Goal: Transaction & Acquisition: Book appointment/travel/reservation

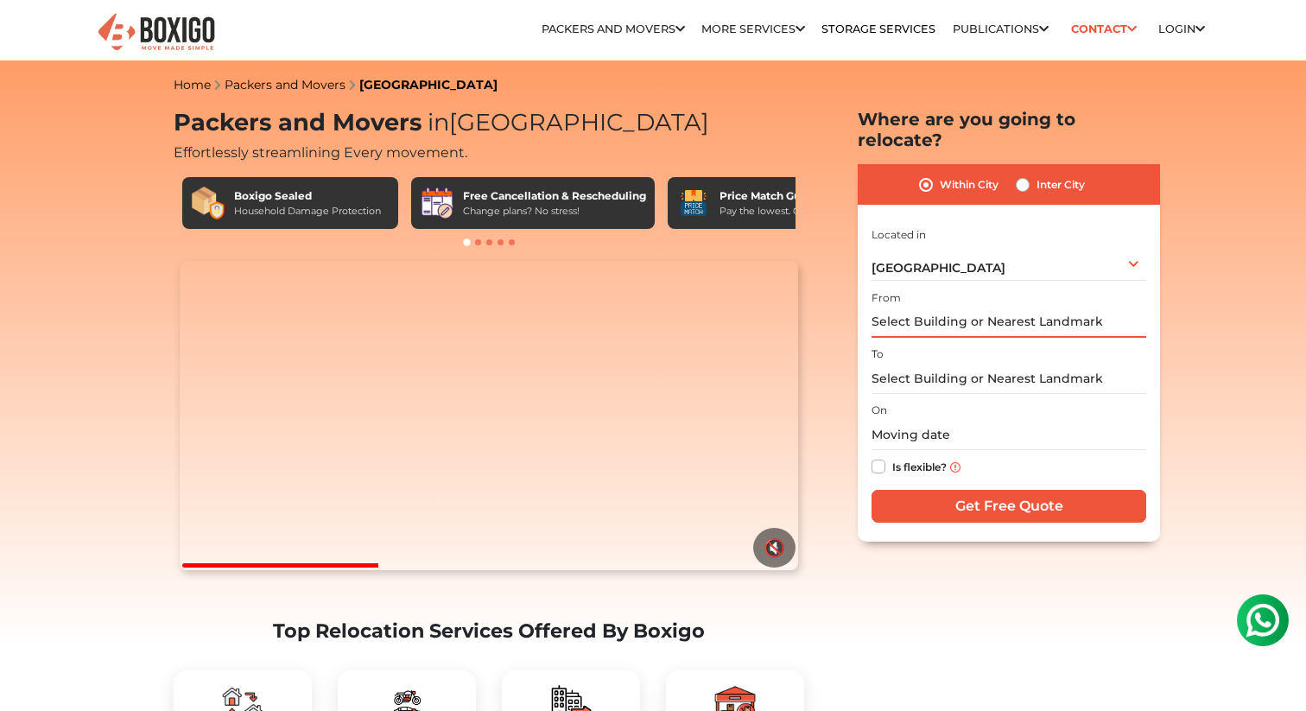
click at [964, 308] on input "text" at bounding box center [1009, 323] width 275 height 30
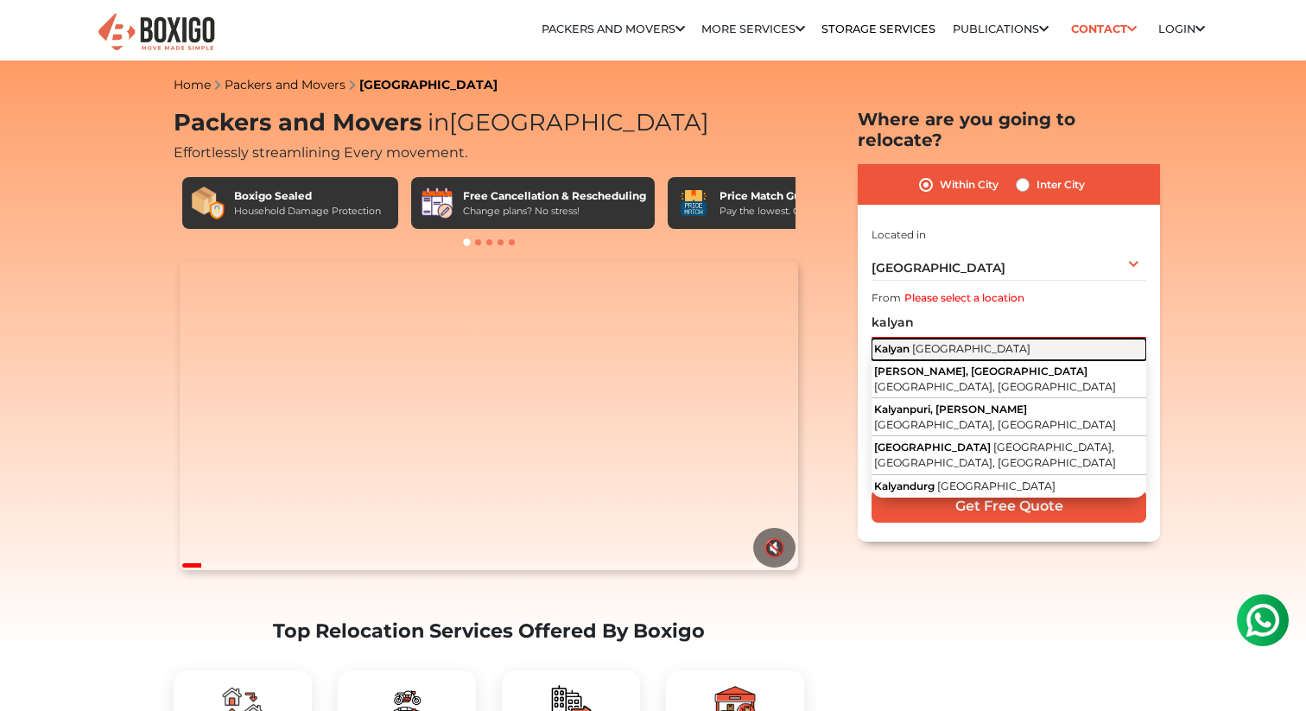
click at [946, 342] on span "Maharashtra" at bounding box center [971, 348] width 118 height 13
type input "Kalyan, Maharashtra"
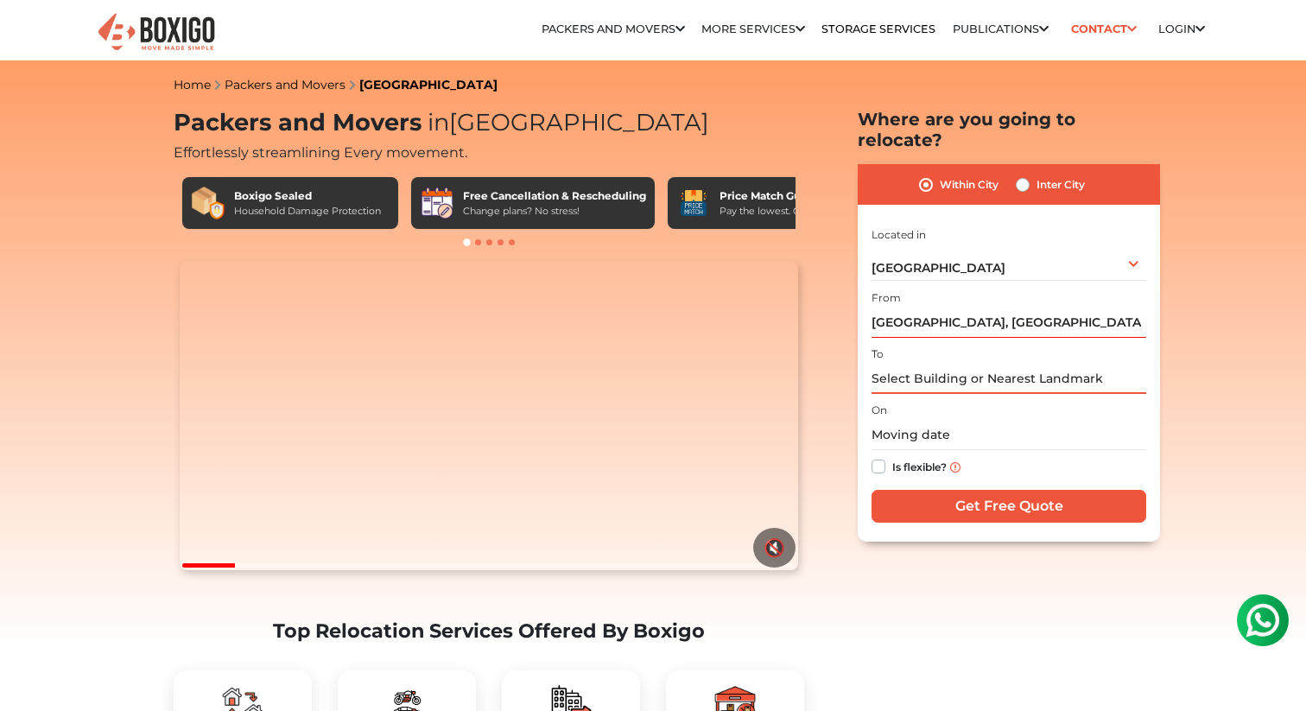
click at [959, 364] on input "text" at bounding box center [1009, 379] width 275 height 30
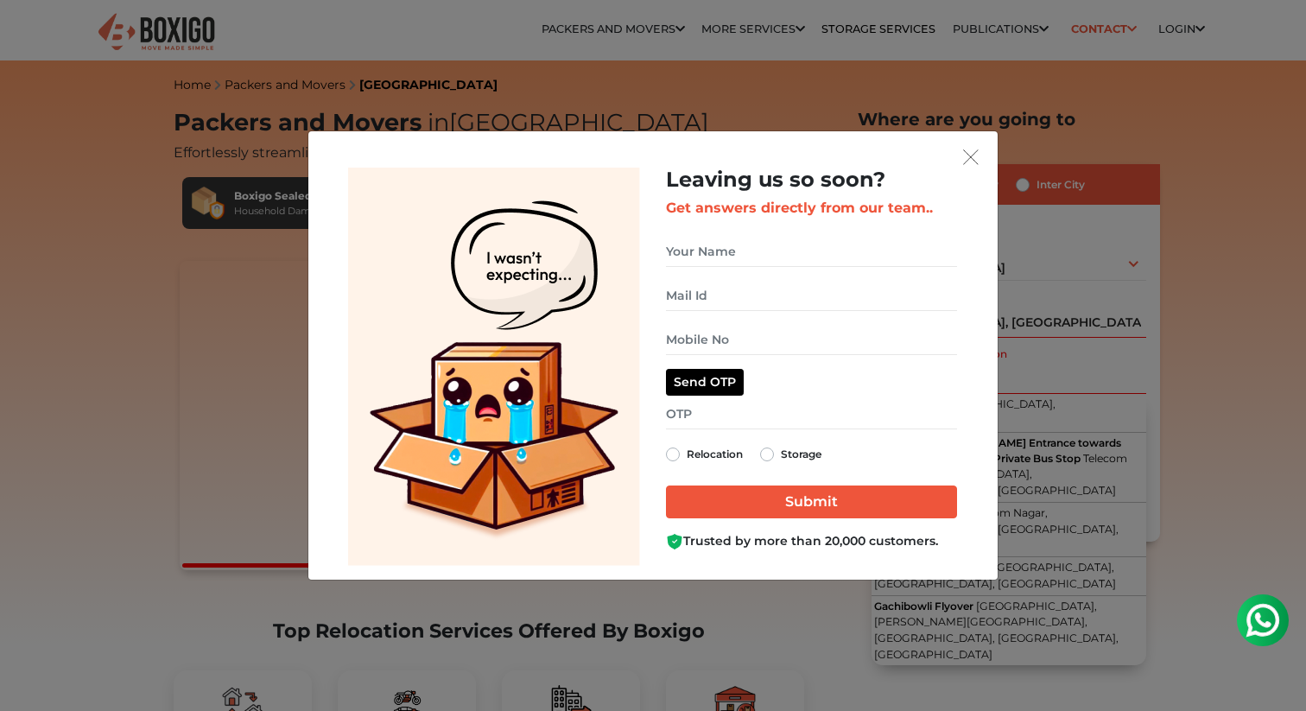
click at [969, 173] on div "Leaving us so soon? Get answers directly from our team.. Send OTP Relocation St…" at bounding box center [811, 367] width 317 height 398
click at [969, 160] on img "get free quote dialog" at bounding box center [971, 157] width 16 height 16
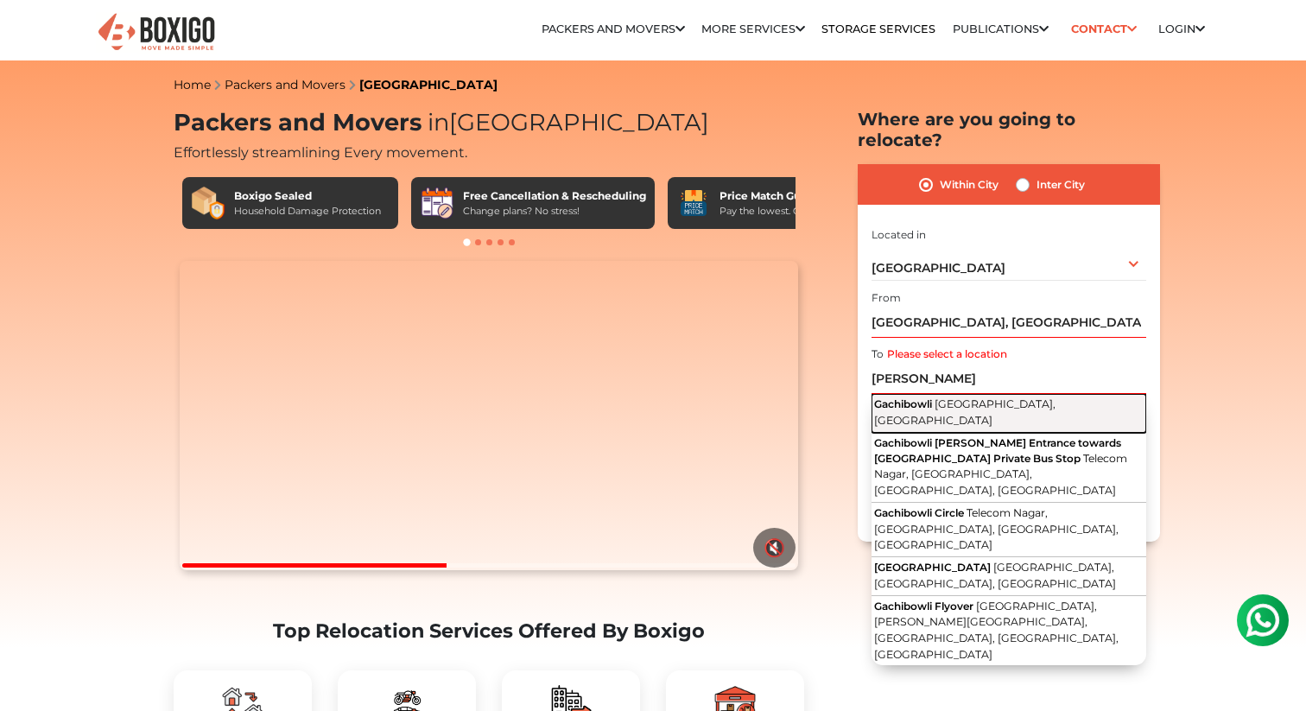
click at [932, 397] on span "Gachibowli" at bounding box center [903, 403] width 58 height 13
type input "Gachibowli, [GEOGRAPHIC_DATA], [GEOGRAPHIC_DATA]"
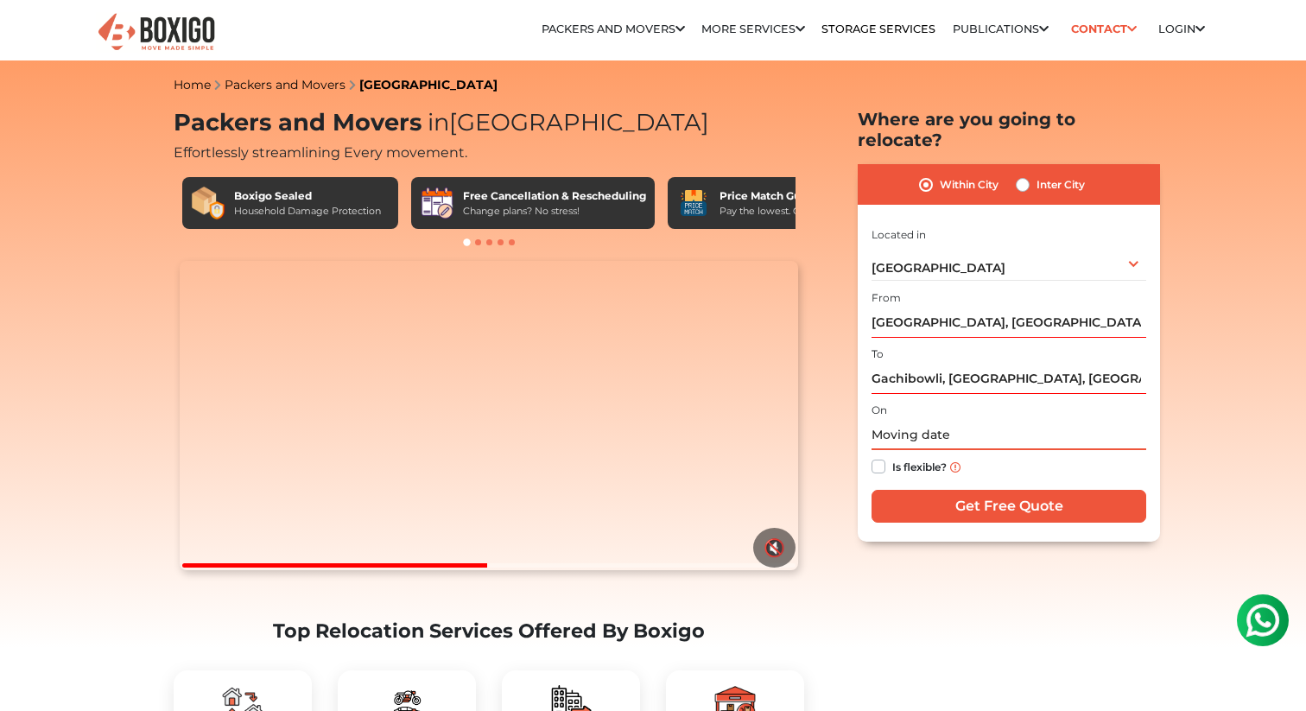
click at [947, 420] on input "text" at bounding box center [1009, 435] width 275 height 30
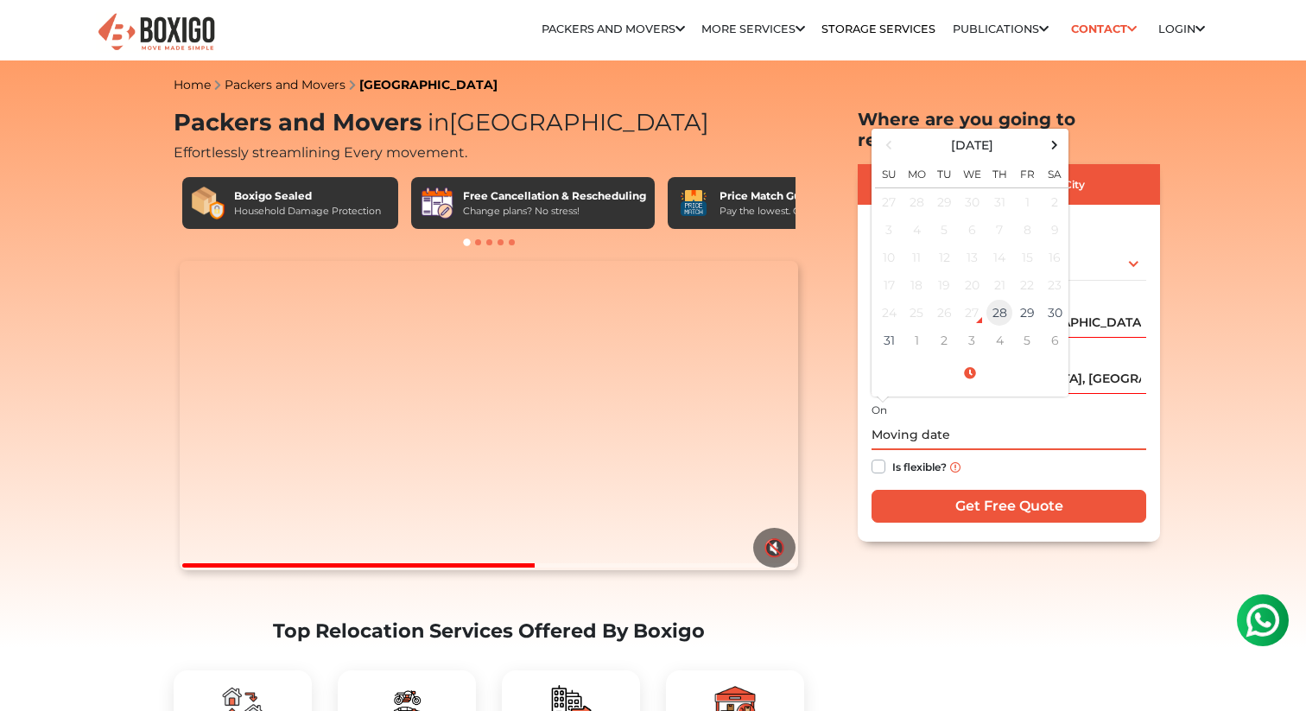
click at [1004, 299] on td "28" at bounding box center [1000, 313] width 28 height 28
click at [1018, 299] on td "29" at bounding box center [1027, 313] width 28 height 28
type input "08/29/2025 5:05 PM"
click at [1075, 450] on div "Is flexible?" at bounding box center [1009, 467] width 275 height 34
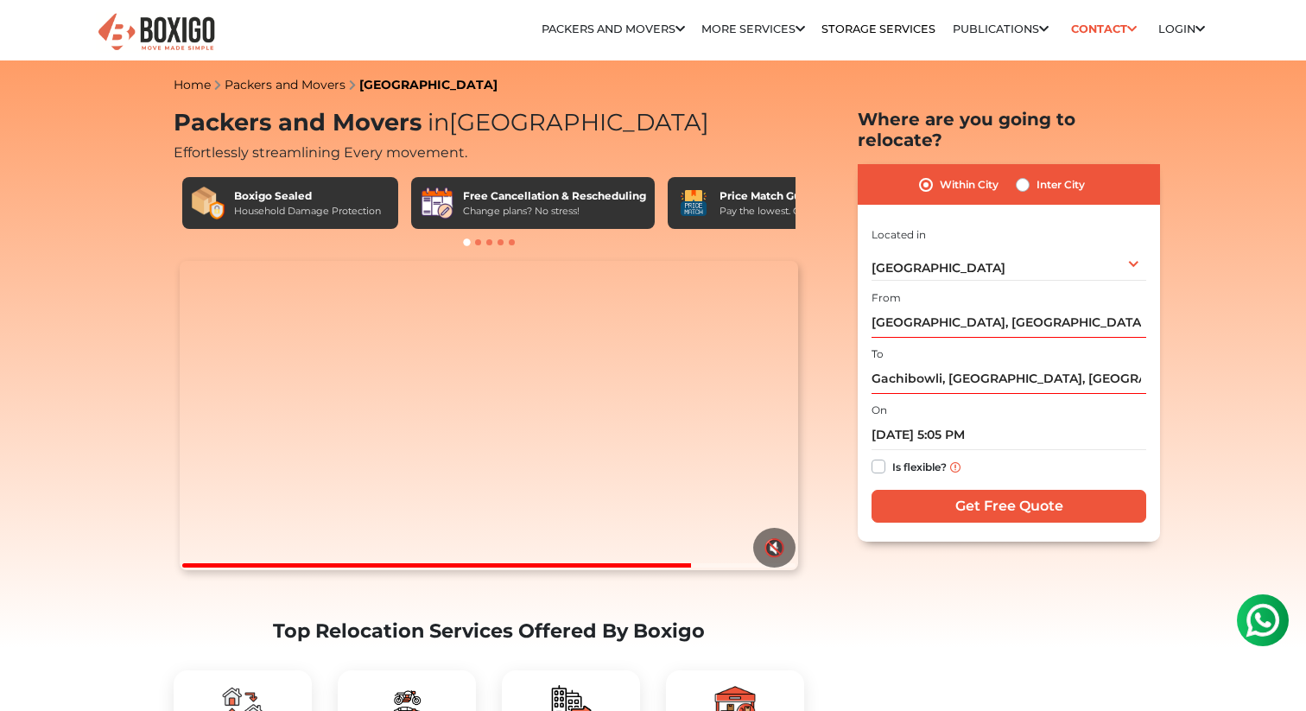
click at [892, 456] on label "Is flexible?" at bounding box center [919, 465] width 54 height 18
click at [880, 456] on input "Is flexible?" at bounding box center [879, 464] width 14 height 17
checkbox input "true"
click at [970, 495] on input "Get Free Quote" at bounding box center [1009, 506] width 275 height 33
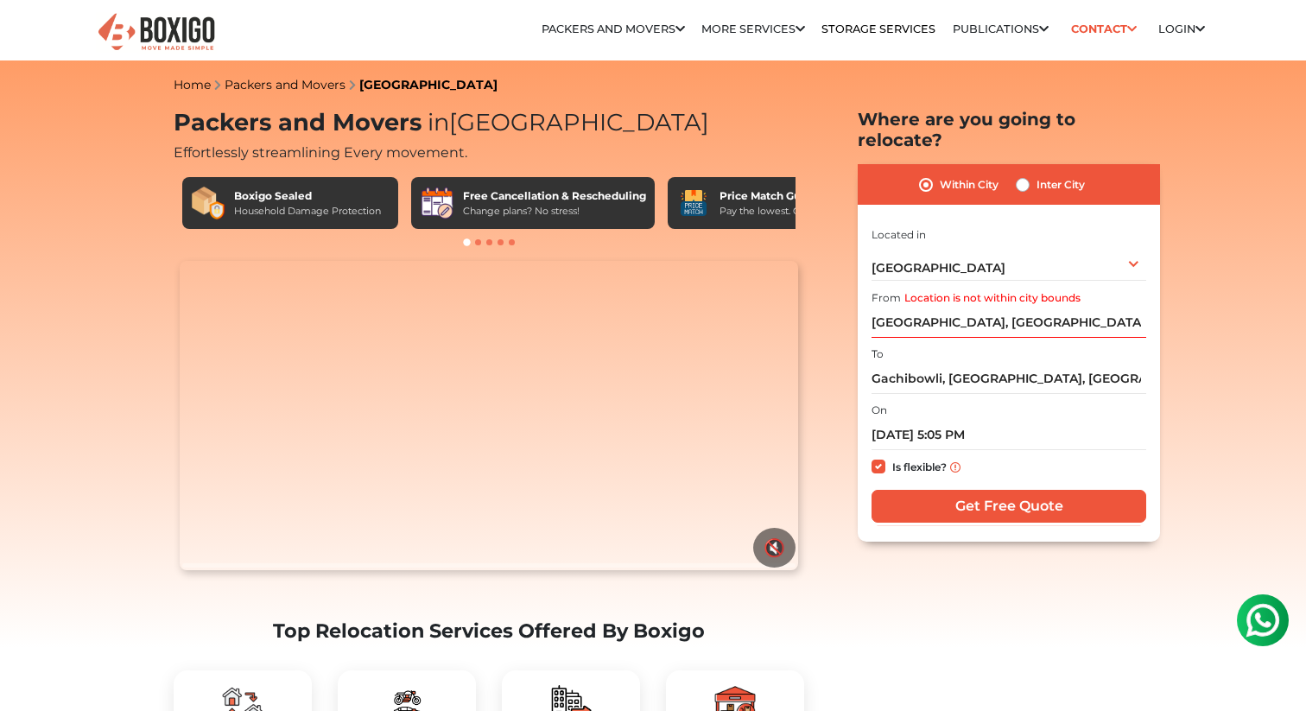
click at [1037, 174] on label "Inter City" at bounding box center [1061, 184] width 48 height 21
click at [1022, 174] on input "Inter City" at bounding box center [1023, 182] width 14 height 17
radio input "true"
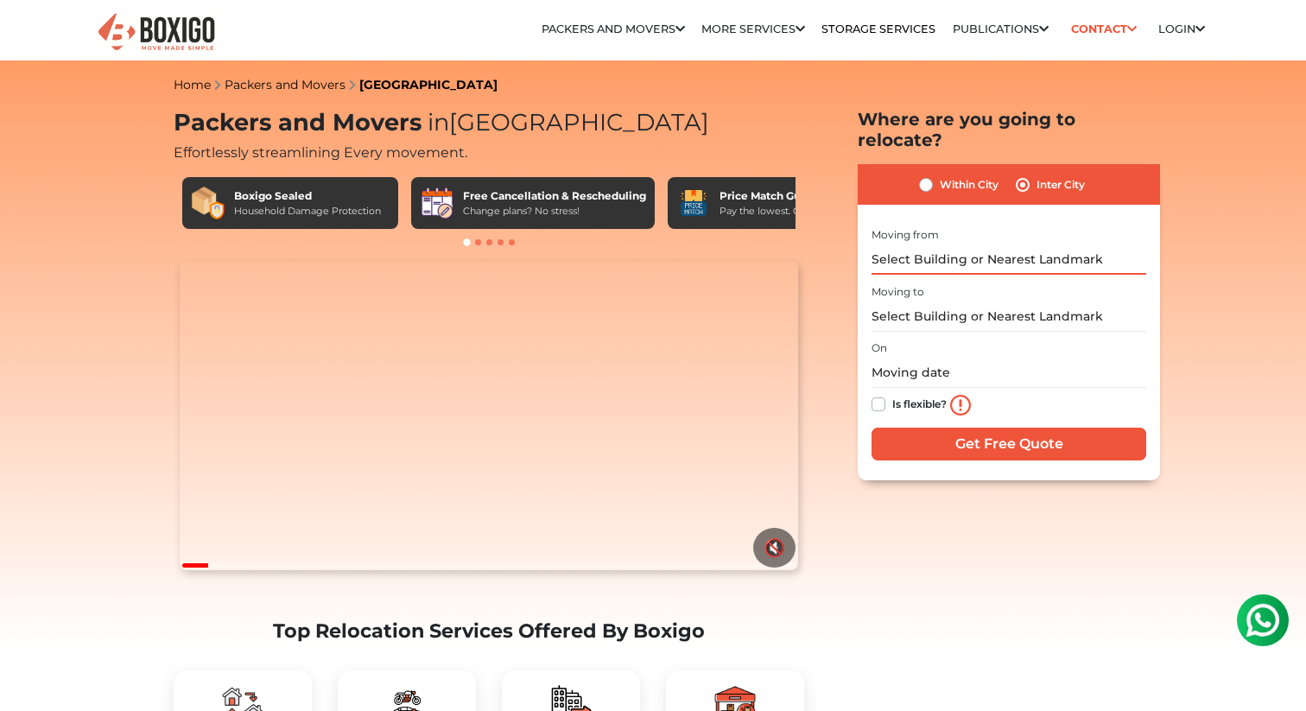
click at [942, 244] on input "text" at bounding box center [1009, 259] width 275 height 30
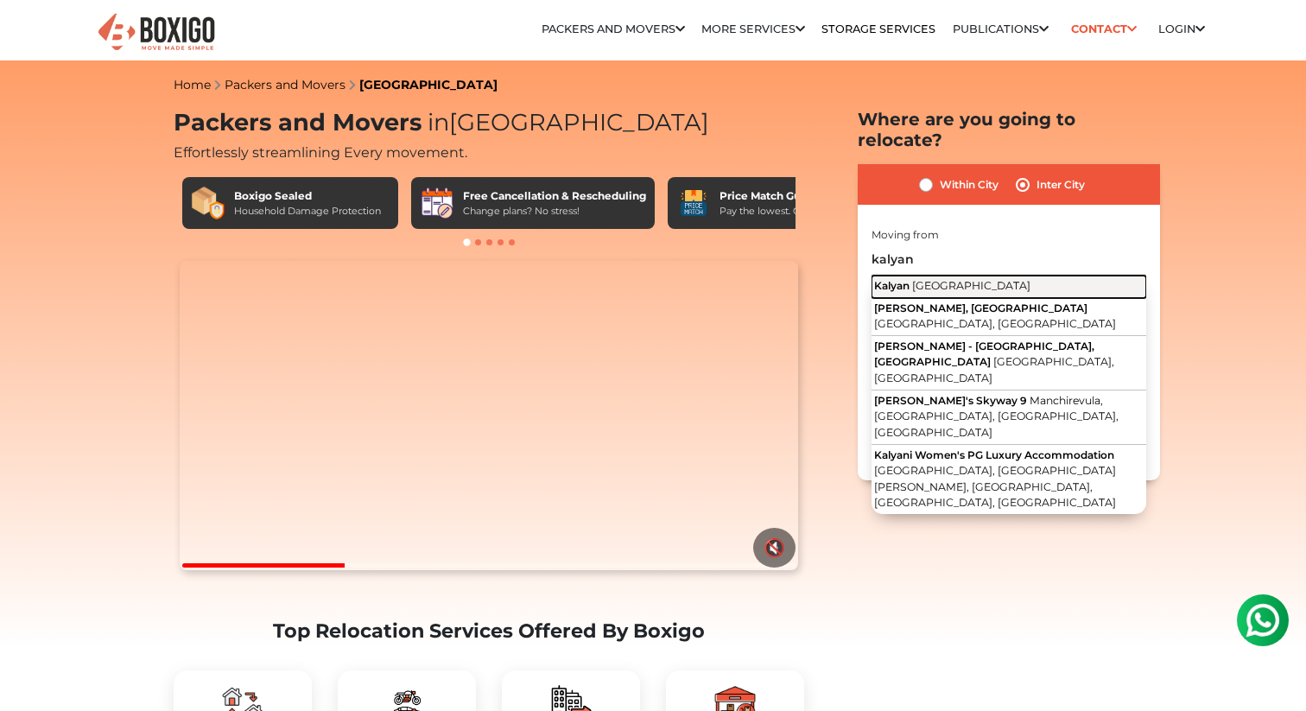
click at [953, 279] on span "[GEOGRAPHIC_DATA]" at bounding box center [971, 285] width 118 height 13
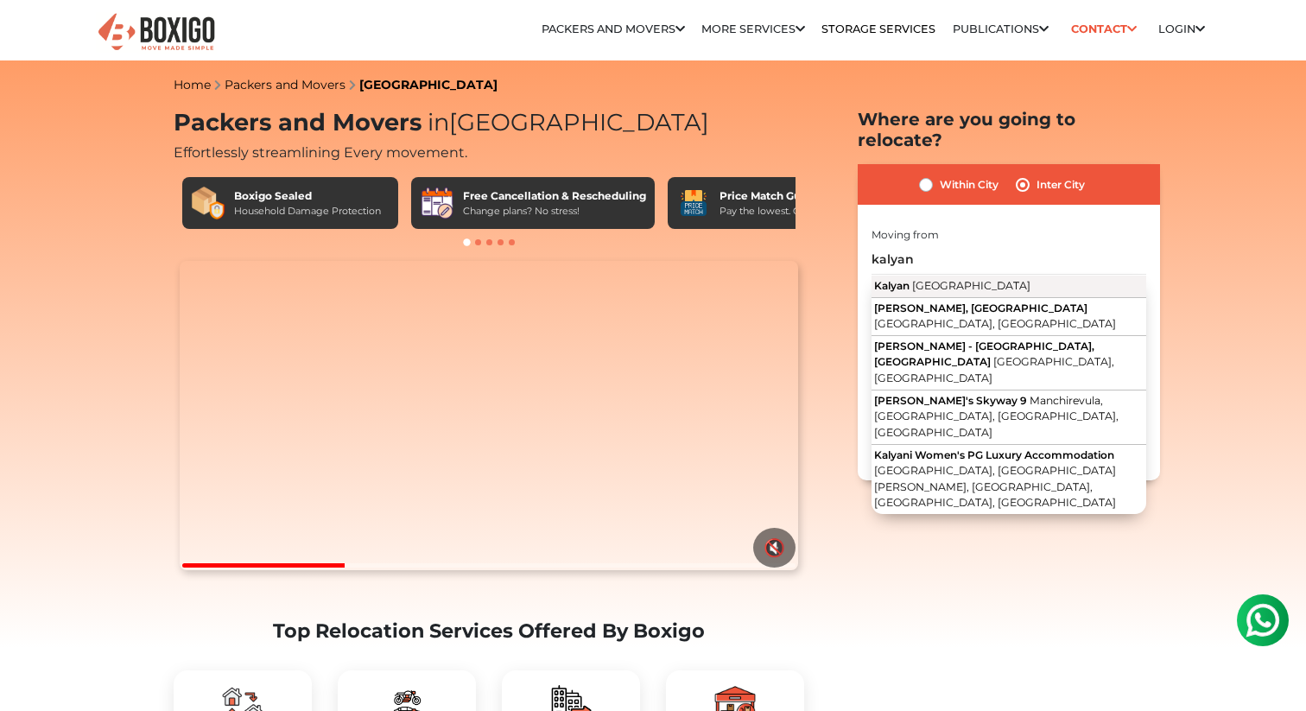
type input "[GEOGRAPHIC_DATA], [GEOGRAPHIC_DATA]"
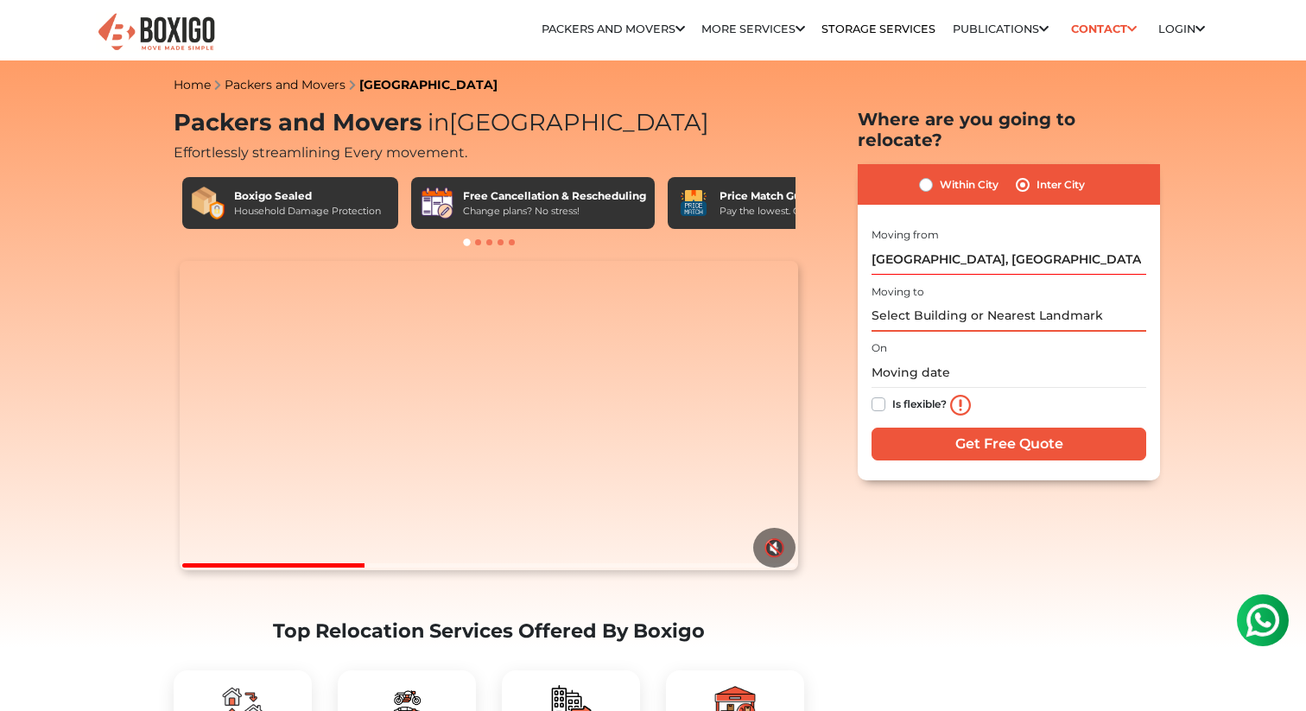
click at [938, 301] on input "text" at bounding box center [1009, 316] width 275 height 30
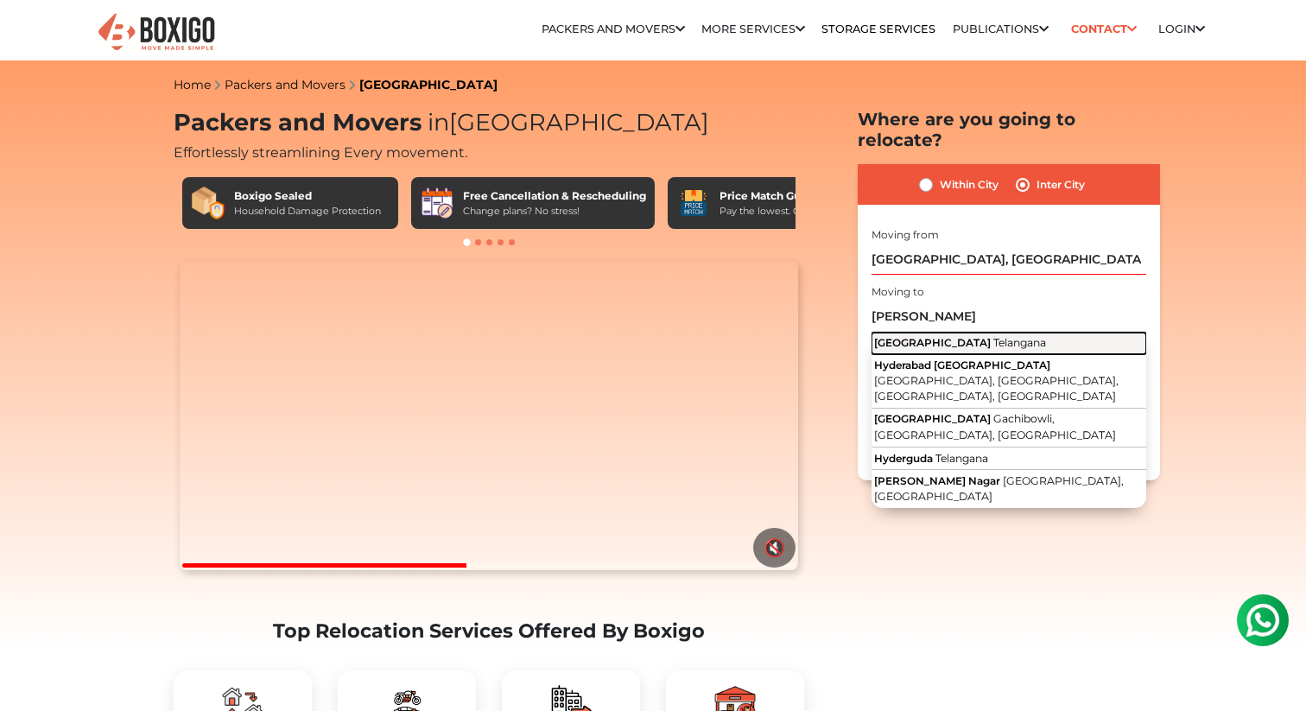
click at [931, 336] on span "[GEOGRAPHIC_DATA]" at bounding box center [932, 342] width 117 height 13
type input "[GEOGRAPHIC_DATA], [GEOGRAPHIC_DATA]"
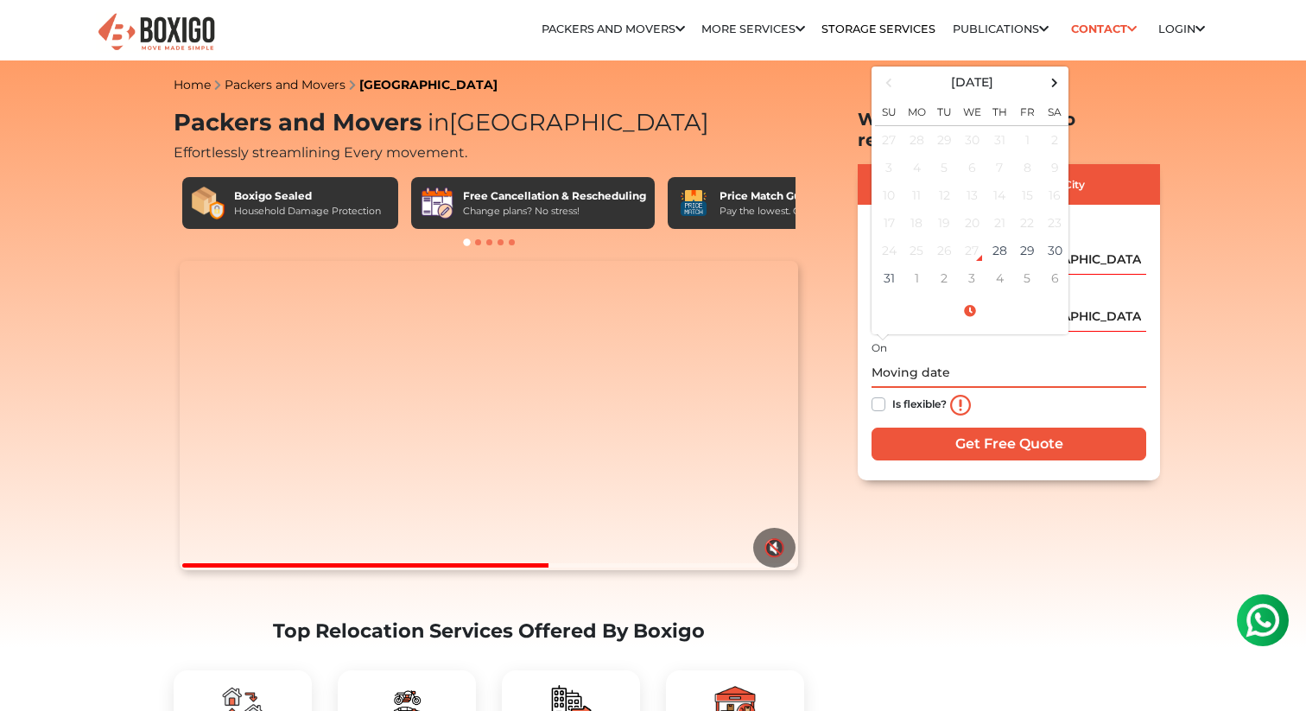
click at [919, 358] on input "text" at bounding box center [1009, 373] width 275 height 30
click at [1028, 237] on td "29" at bounding box center [1027, 251] width 28 height 28
type input "08/29/2025 12:00 AM"
click at [869, 390] on div "Within City Inter City I am shifting my 1 BHK 2 BHK 3 BHK 3 + BHK FEW ITEMS 1 B…" at bounding box center [1009, 322] width 302 height 316
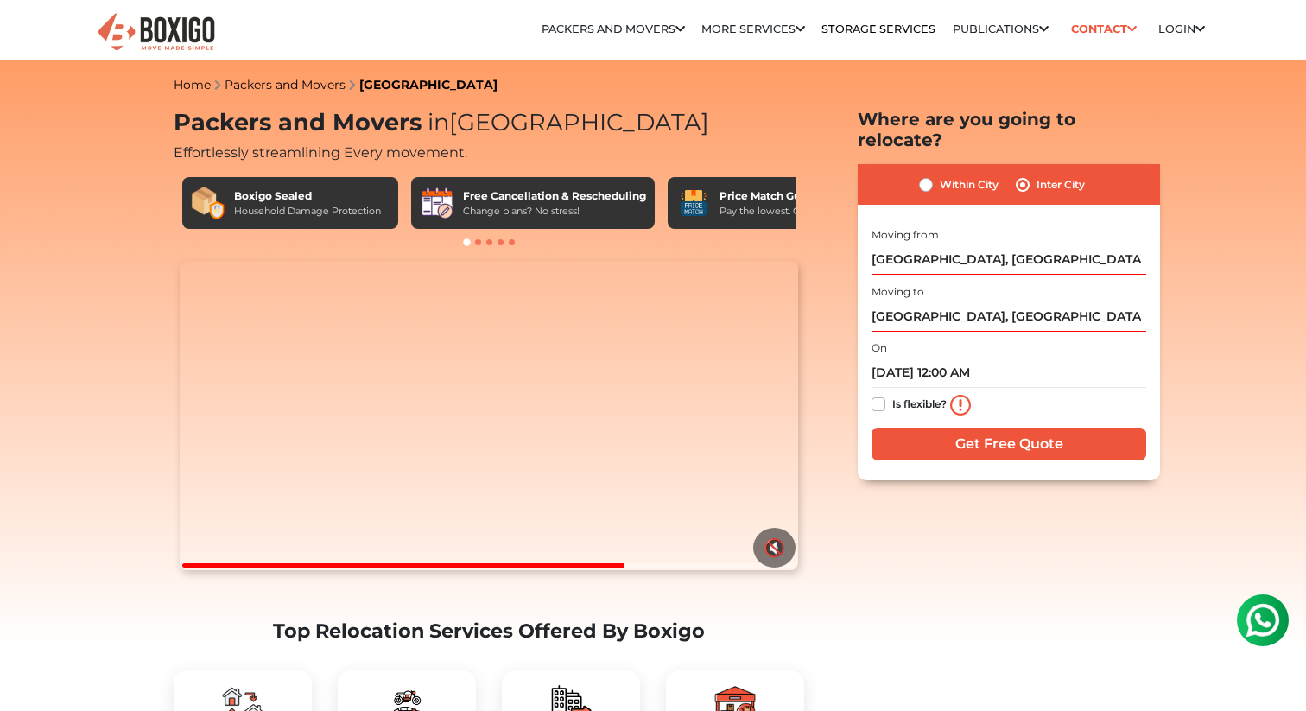
click at [892, 394] on label "Is flexible?" at bounding box center [919, 403] width 54 height 18
click at [878, 394] on input "Is flexible?" at bounding box center [879, 402] width 14 height 17
checkbox input "true"
click at [962, 441] on div "I am shifting my 1 BHK 2 BHK 3 BHK 3 + BHK FEW ITEMS FEW ITEMS 1 BHK 2 BHK 3 BH…" at bounding box center [1009, 345] width 275 height 242
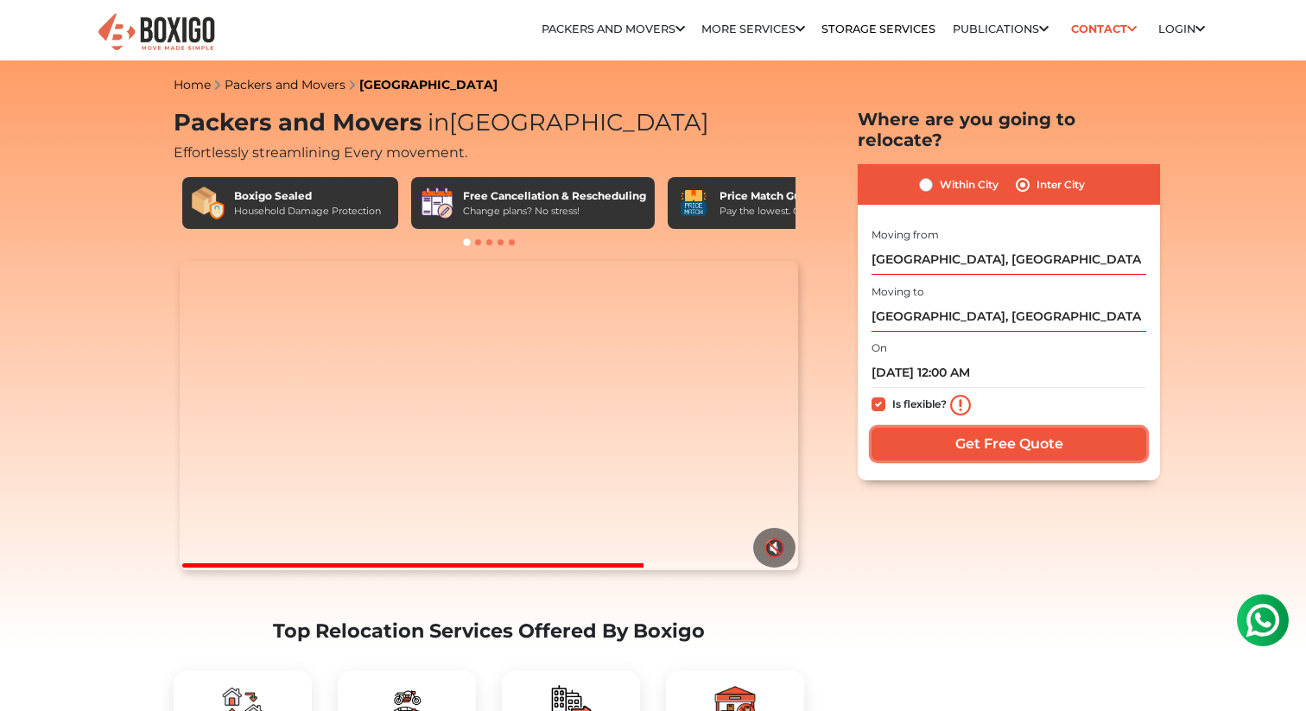
click at [960, 428] on input "Get Free Quote" at bounding box center [1009, 444] width 275 height 33
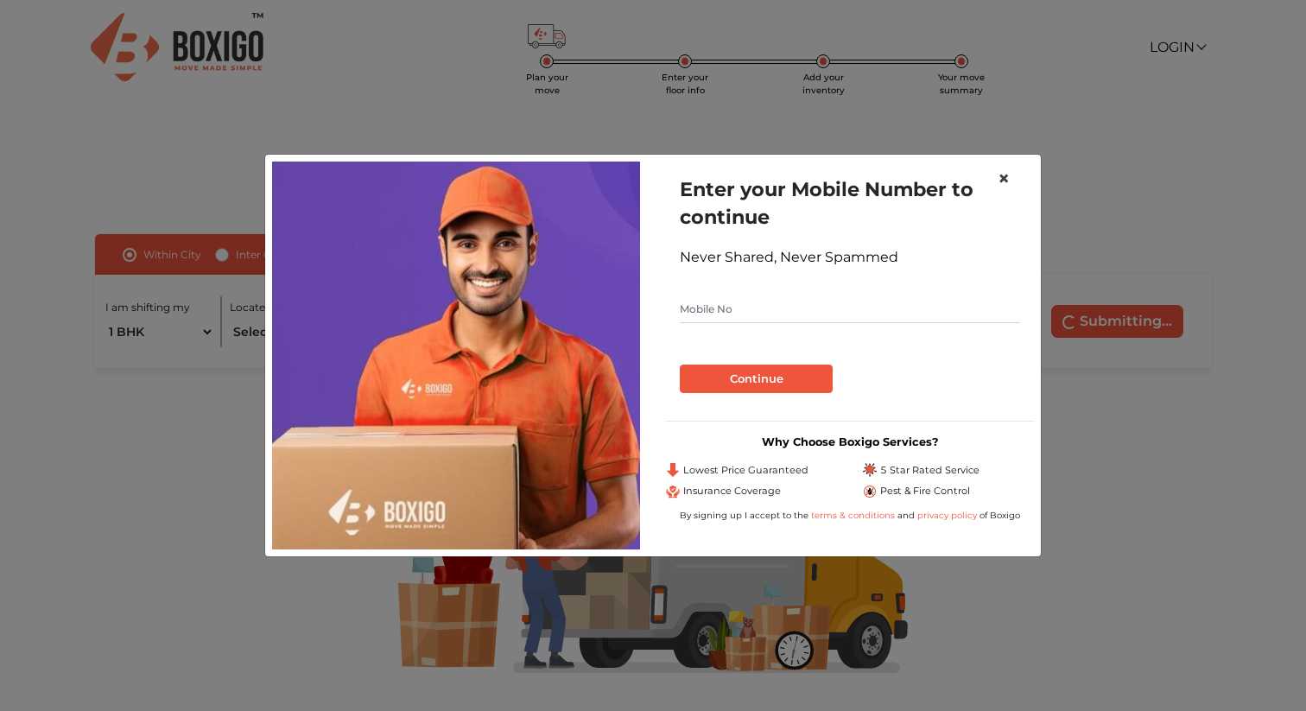
click at [1004, 177] on span "×" at bounding box center [1004, 178] width 12 height 25
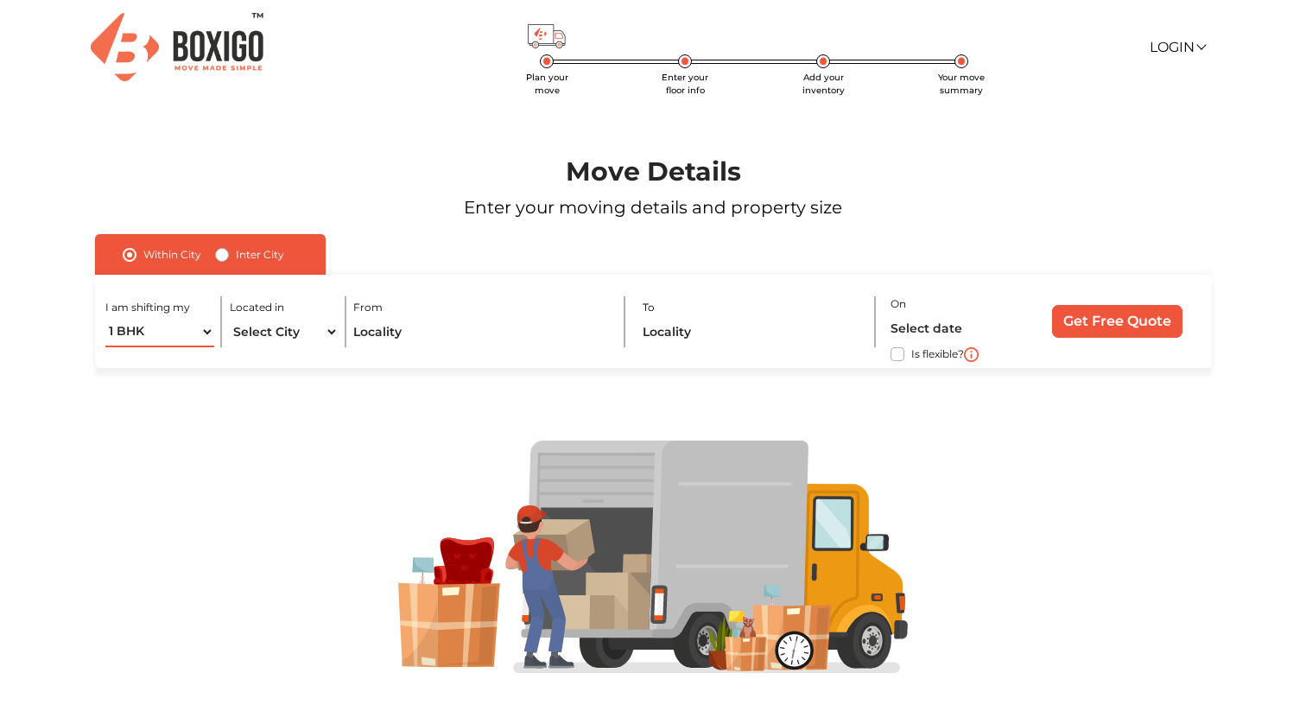
click at [188, 337] on select "1 BHK 2 BHK 3 BHK 3 + BHK FEW ITEMS" at bounding box center [159, 332] width 109 height 30
click at [295, 338] on select "Select City [GEOGRAPHIC_DATA] [GEOGRAPHIC_DATA] [GEOGRAPHIC_DATA] [GEOGRAPHIC_D…" at bounding box center [284, 332] width 109 height 30
select select "Kalyan & Dombivali"
click at [230, 317] on select "Select City [GEOGRAPHIC_DATA] [GEOGRAPHIC_DATA] [GEOGRAPHIC_DATA] [GEOGRAPHIC_D…" at bounding box center [284, 332] width 109 height 30
click at [395, 335] on input "text" at bounding box center [481, 332] width 256 height 30
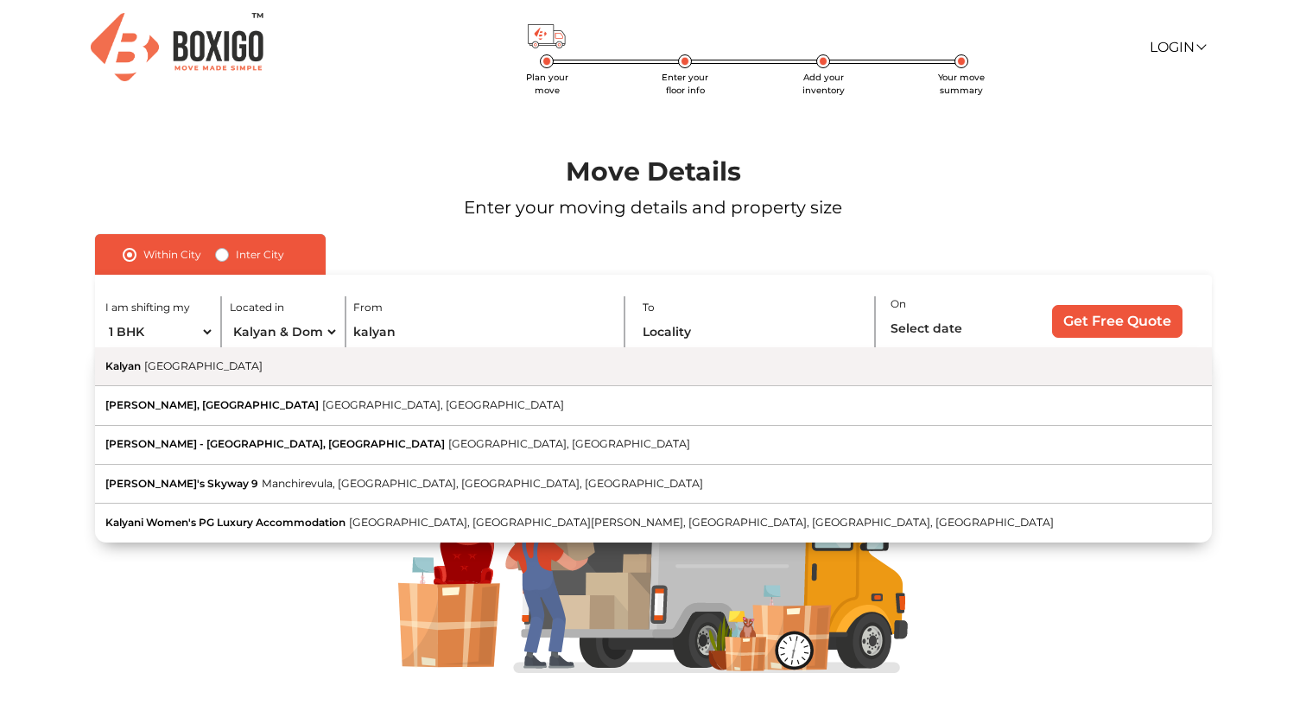
click at [409, 374] on button "[GEOGRAPHIC_DATA] [GEOGRAPHIC_DATA]" at bounding box center [653, 366] width 1117 height 39
type input "[GEOGRAPHIC_DATA], [GEOGRAPHIC_DATA]"
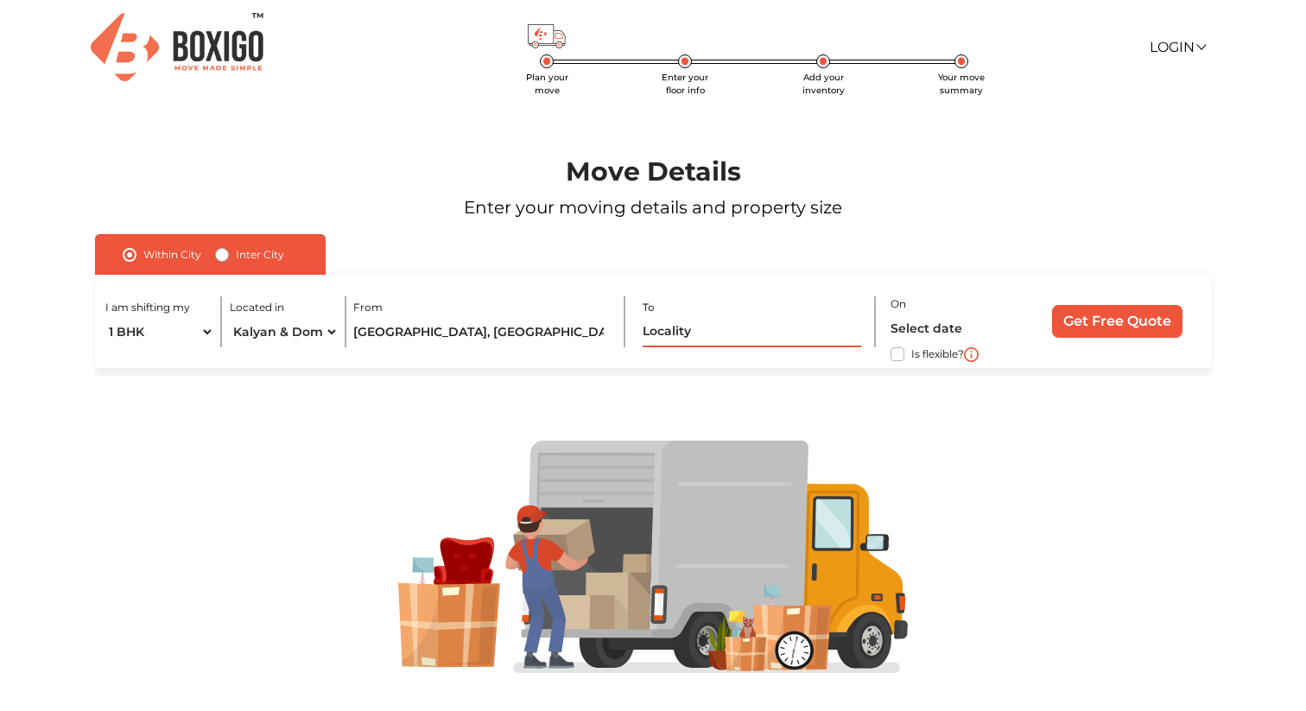
click at [732, 327] on input "text" at bounding box center [752, 332] width 219 height 30
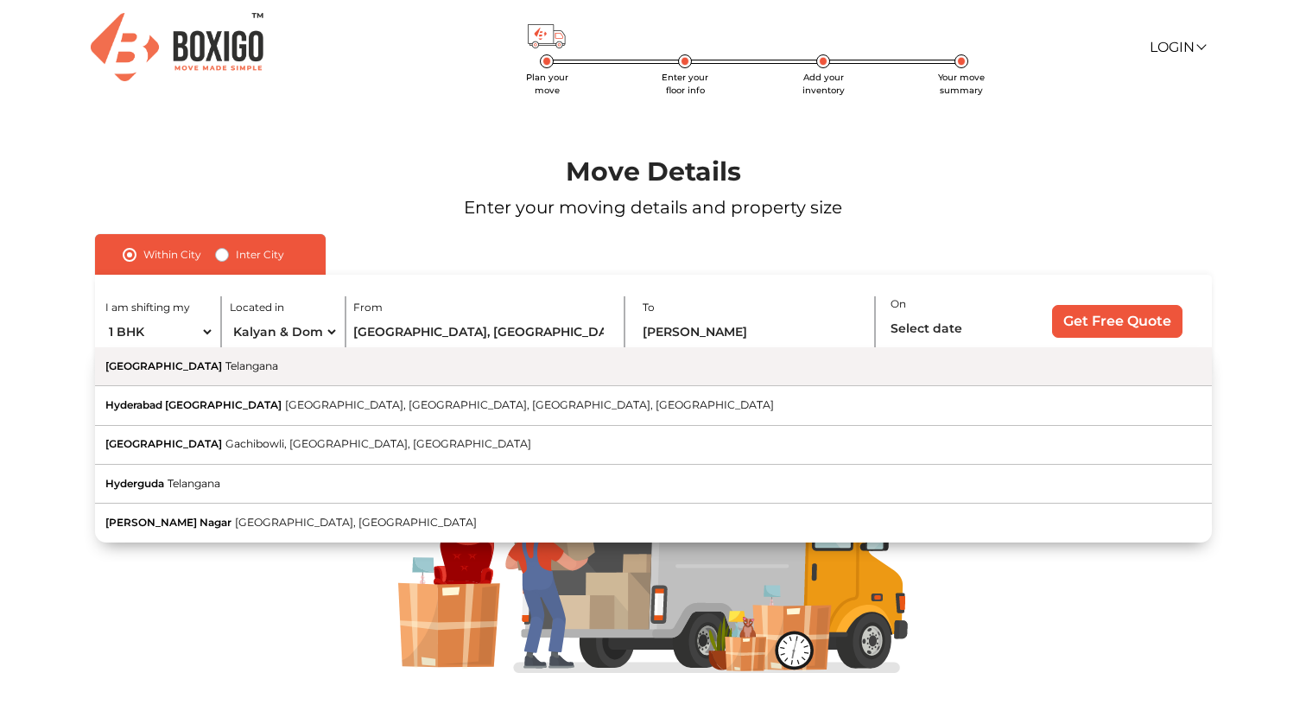
click at [485, 361] on button "Hyderabad [GEOGRAPHIC_DATA]" at bounding box center [653, 366] width 1117 height 39
type input "[GEOGRAPHIC_DATA], [GEOGRAPHIC_DATA]"
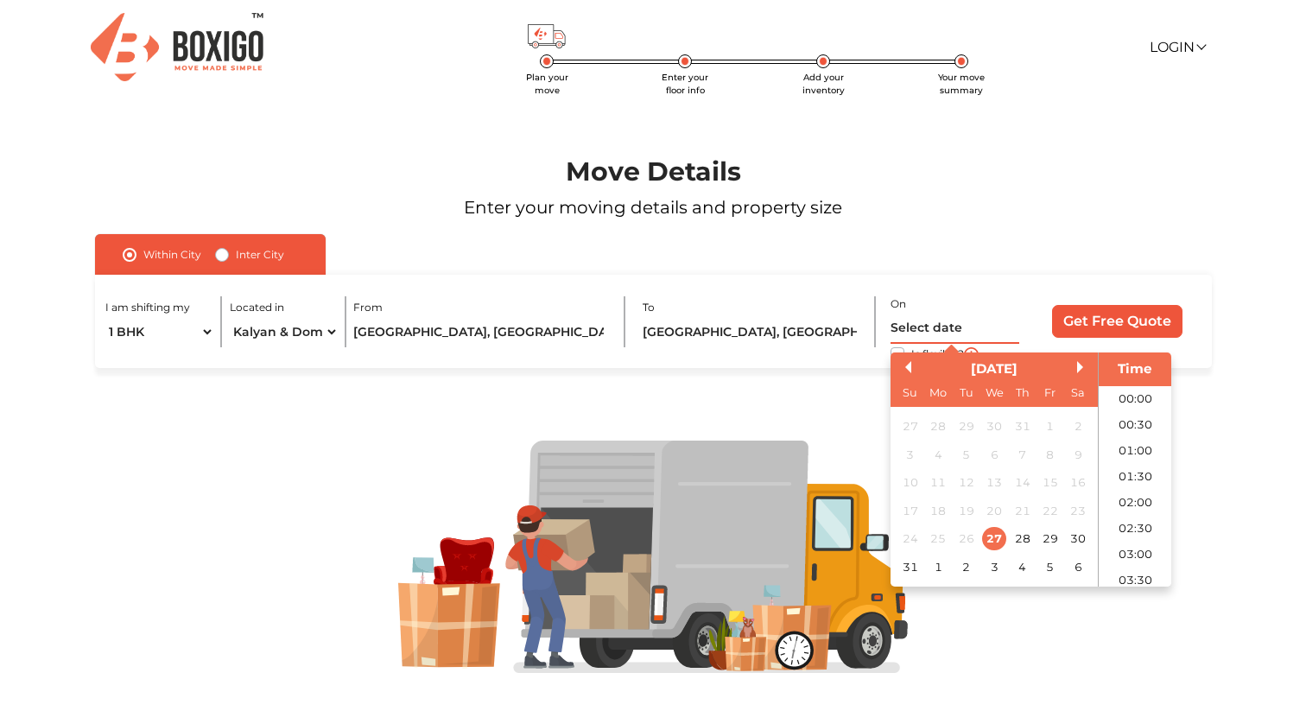
click at [930, 328] on input "text" at bounding box center [955, 329] width 129 height 30
click at [1043, 543] on div "29" at bounding box center [1049, 538] width 23 height 23
click at [1030, 542] on div "28" at bounding box center [1021, 538] width 23 height 23
click at [1146, 417] on li "15:30" at bounding box center [1135, 409] width 73 height 26
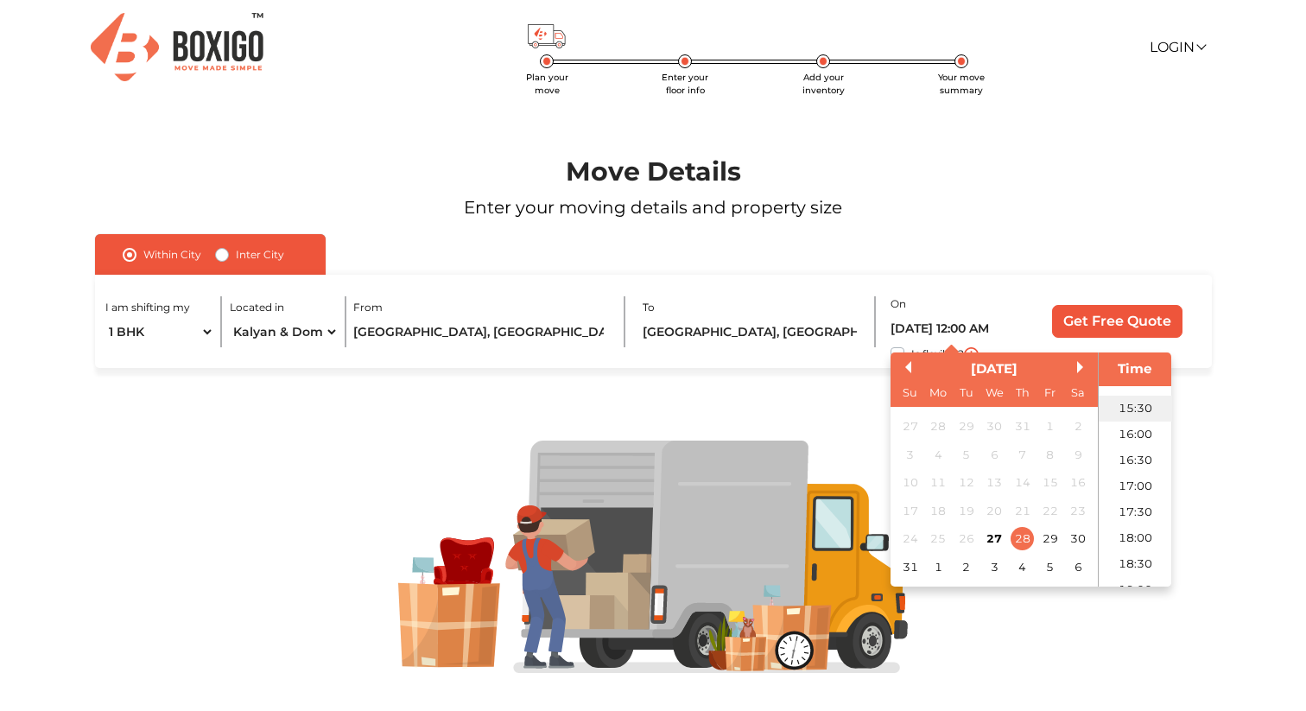
type input "[DATE] 3:30 PM"
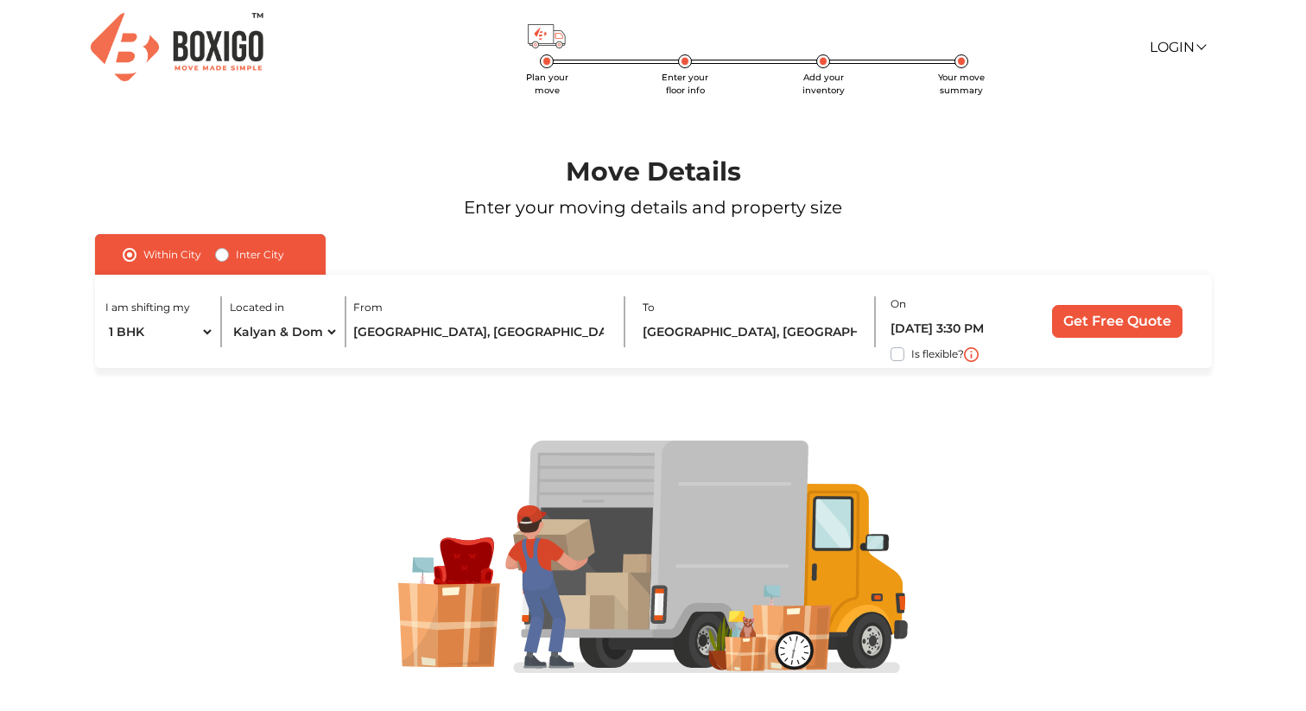
click at [911, 355] on label "Is flexible?" at bounding box center [937, 353] width 53 height 18
click at [109, 355] on input "Is flexible?" at bounding box center [102, 352] width 14 height 17
checkbox input "true"
click at [1112, 304] on div "I am shifting my 1 BHK 2 BHK 3 BHK 3 + BHK FEW ITEMS Located in Select City [GE…" at bounding box center [653, 322] width 1117 height 94
click at [1101, 322] on input "Get Free Quote" at bounding box center [1117, 321] width 130 height 33
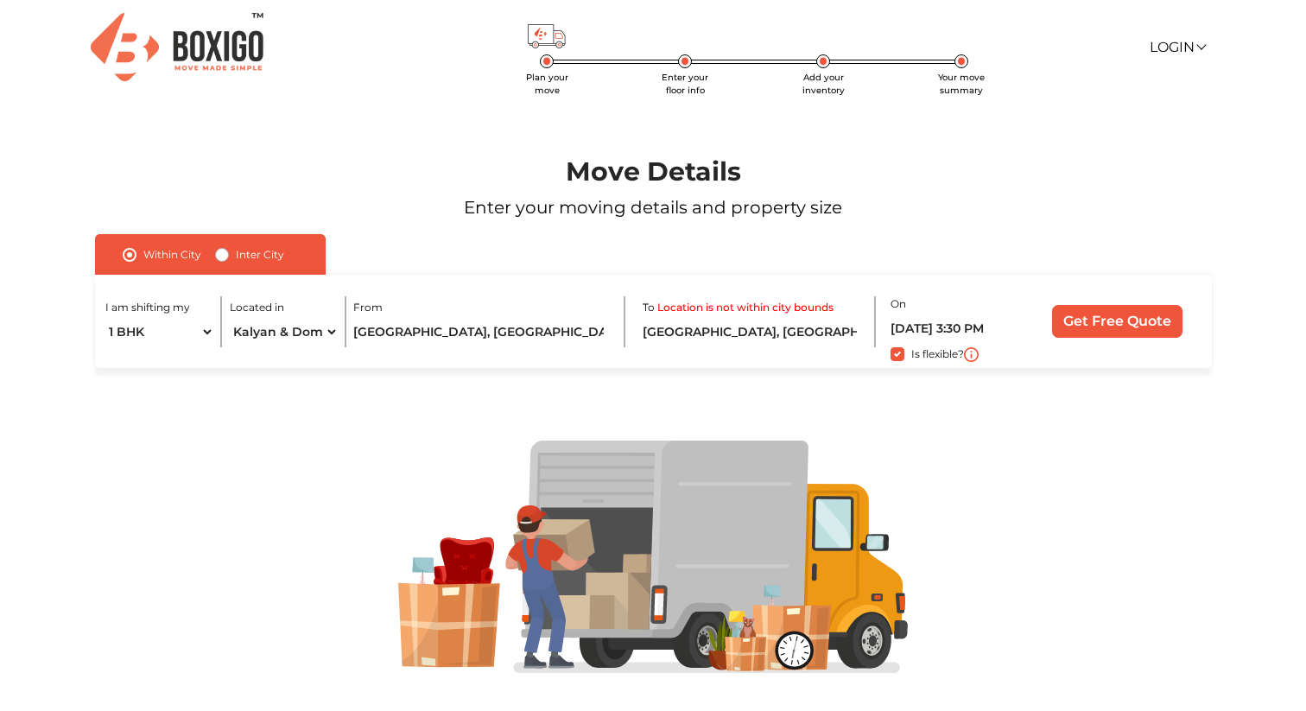
click at [236, 250] on label "Inter City" at bounding box center [260, 254] width 48 height 21
click at [217, 250] on input "Inter City" at bounding box center [222, 252] width 14 height 17
radio input "true"
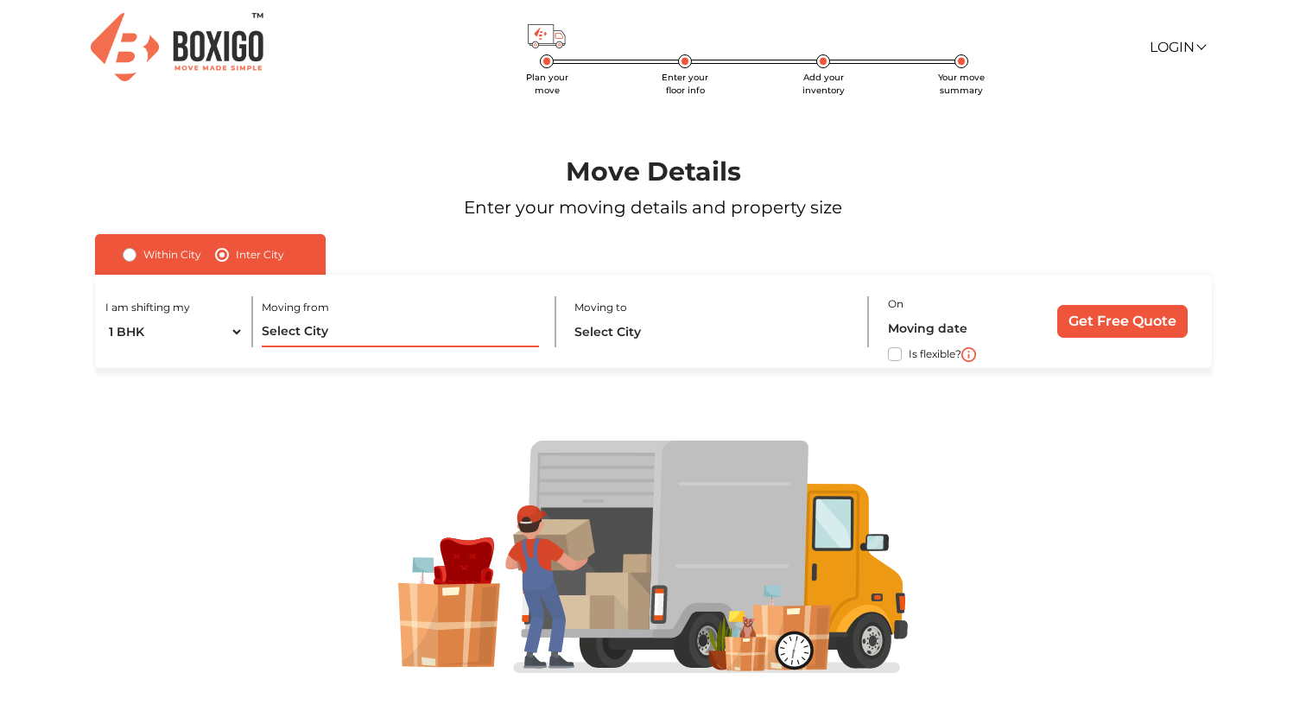
click at [309, 327] on input "text" at bounding box center [400, 332] width 276 height 30
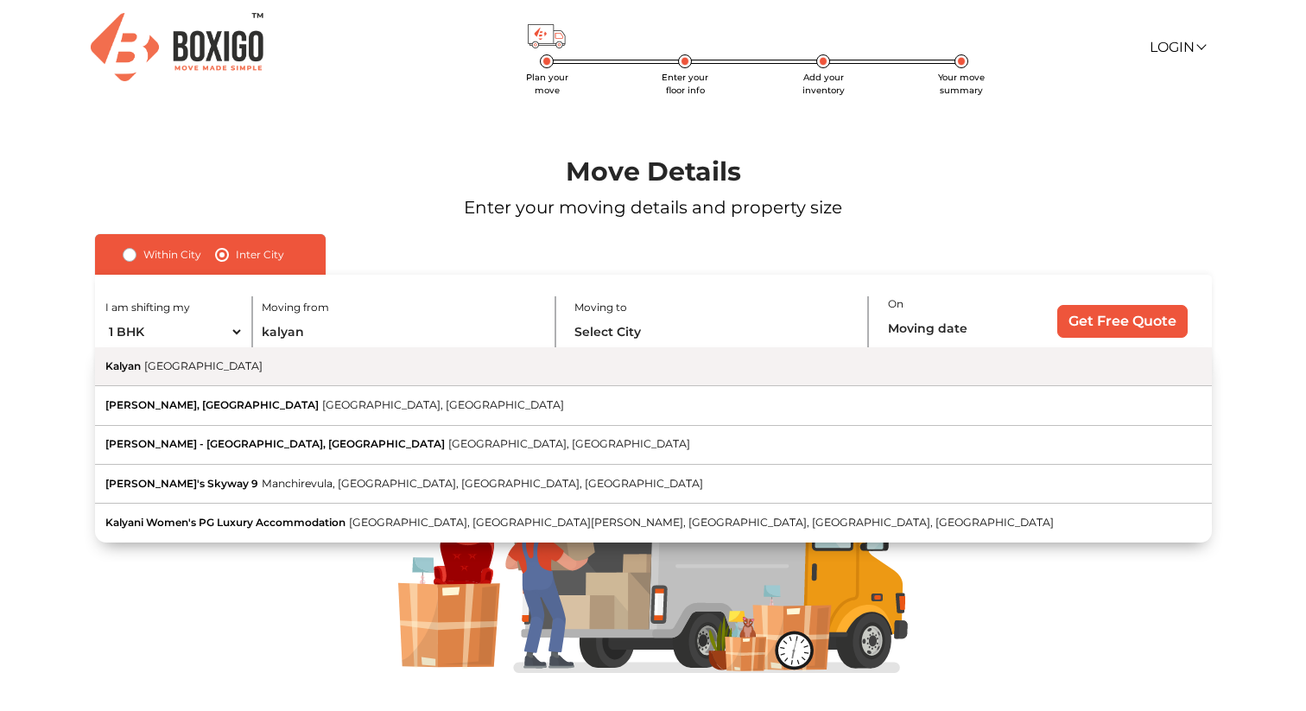
click at [263, 374] on button "[GEOGRAPHIC_DATA] [GEOGRAPHIC_DATA]" at bounding box center [653, 366] width 1117 height 39
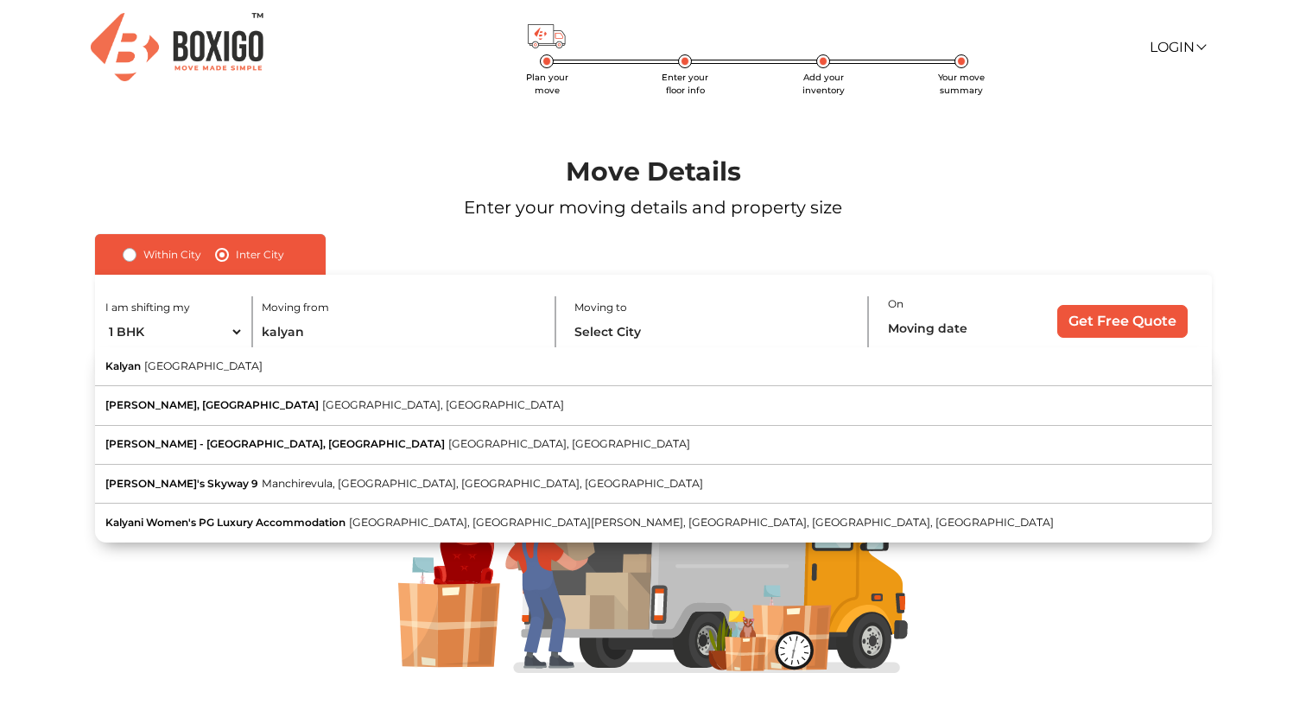
type input "[GEOGRAPHIC_DATA], [GEOGRAPHIC_DATA]"
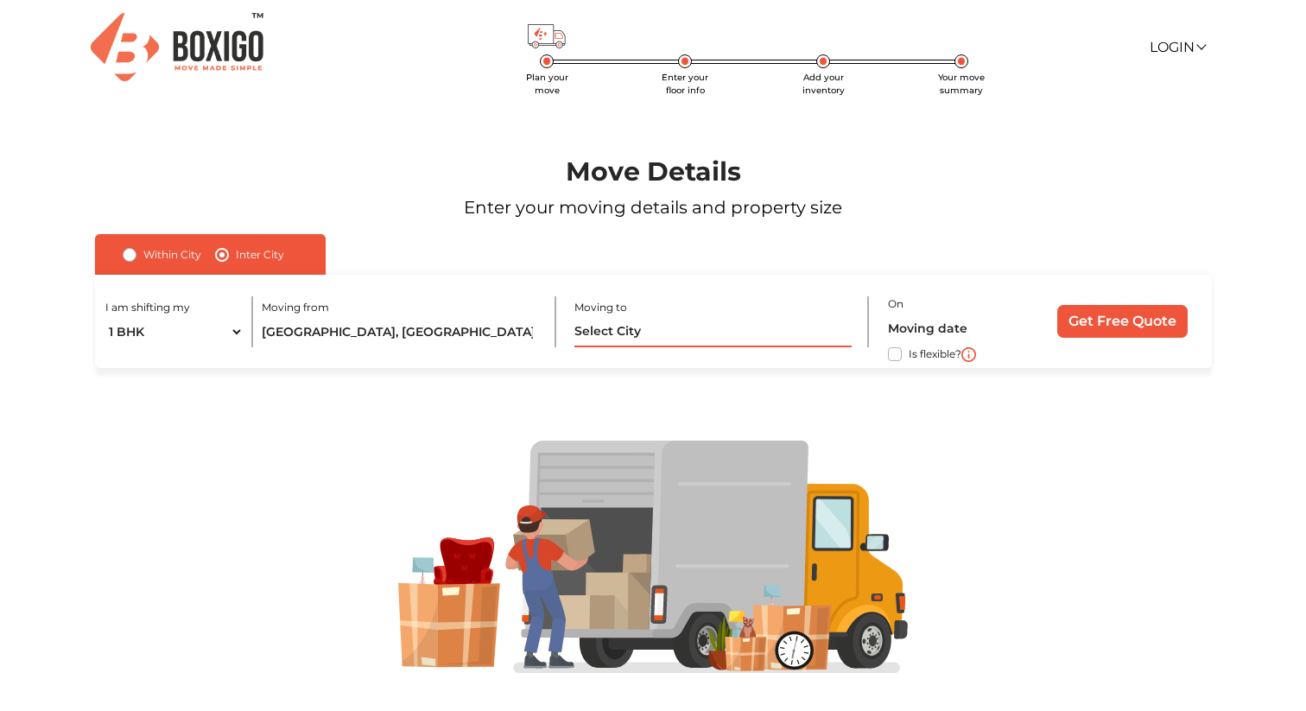
click at [721, 324] on input "text" at bounding box center [712, 332] width 276 height 30
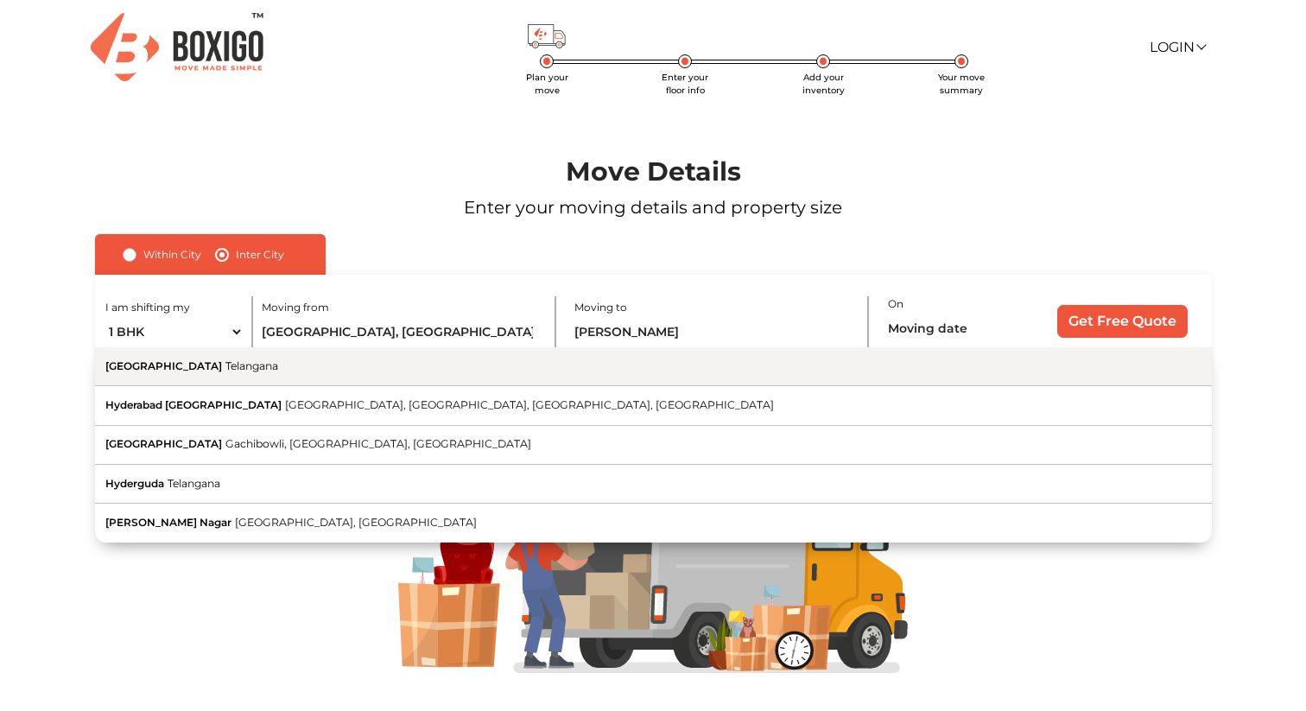
click at [486, 370] on button "Hyderabad [GEOGRAPHIC_DATA]" at bounding box center [653, 366] width 1117 height 39
type input "[GEOGRAPHIC_DATA], [GEOGRAPHIC_DATA]"
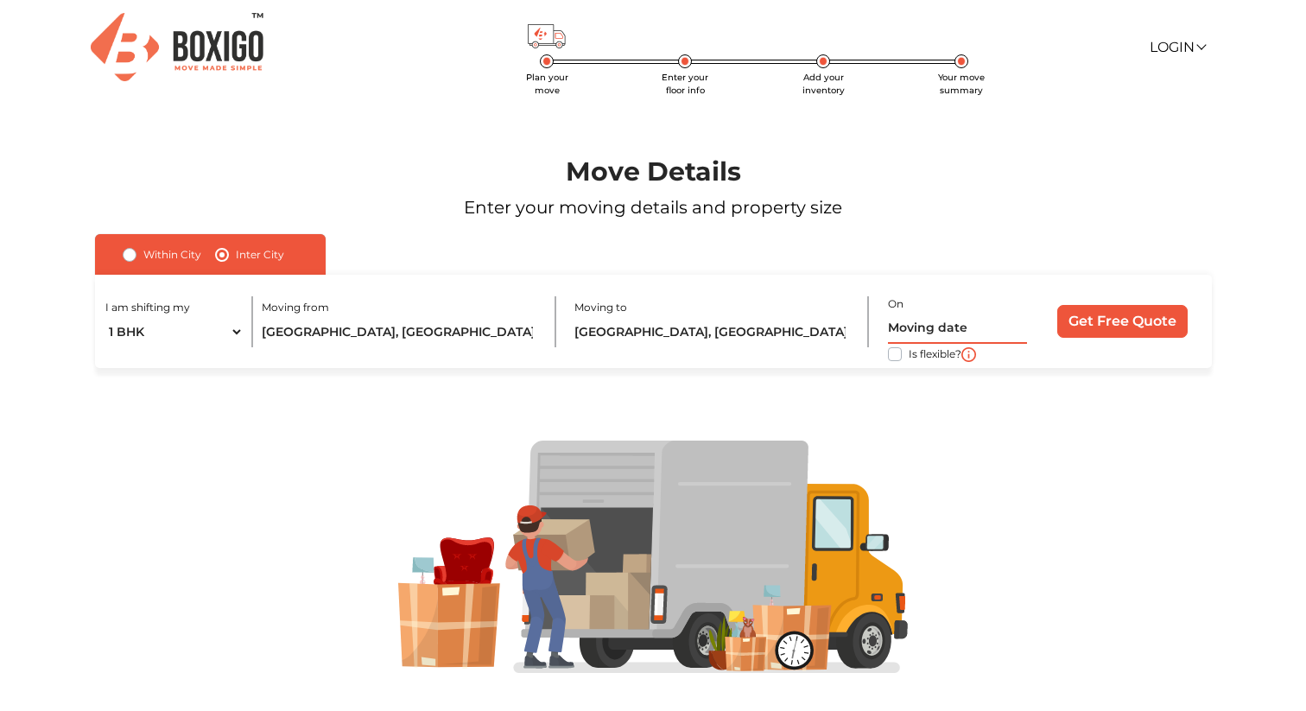
click at [974, 321] on input "text" at bounding box center [957, 329] width 139 height 30
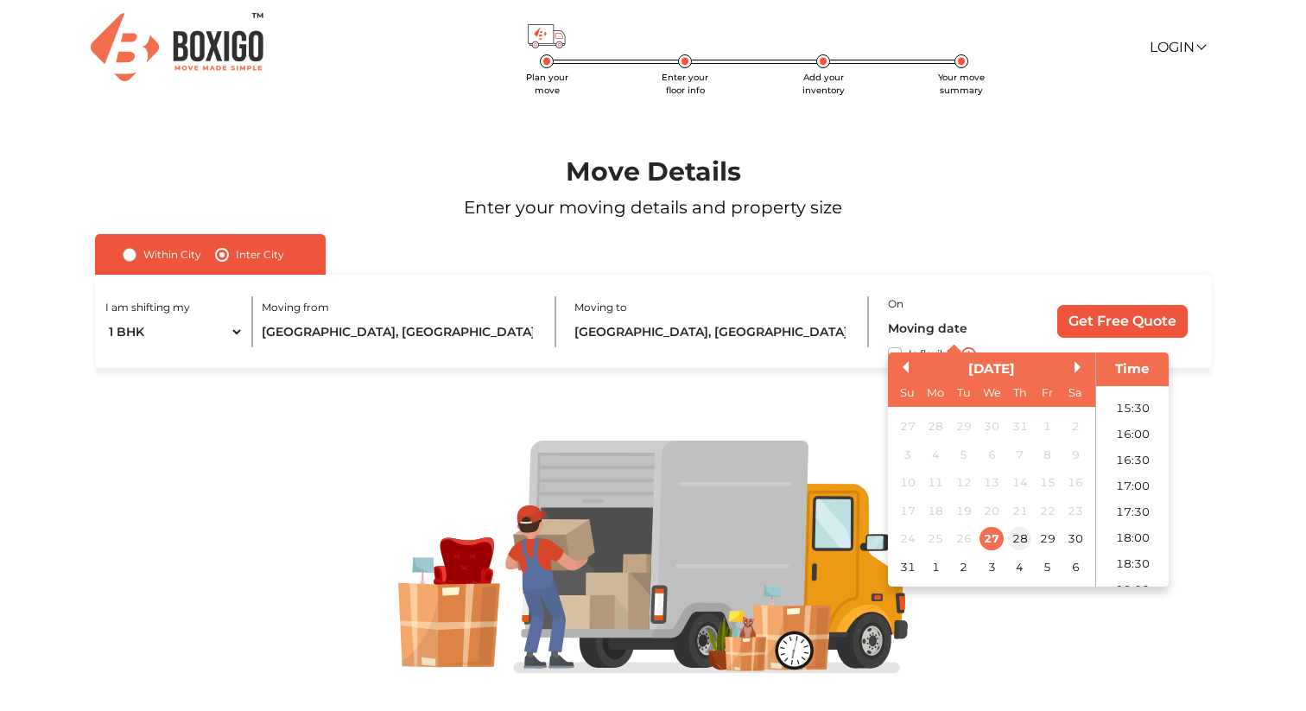
click at [1025, 542] on div "28" at bounding box center [1018, 538] width 23 height 23
type input "[DATE] 12:00 AM"
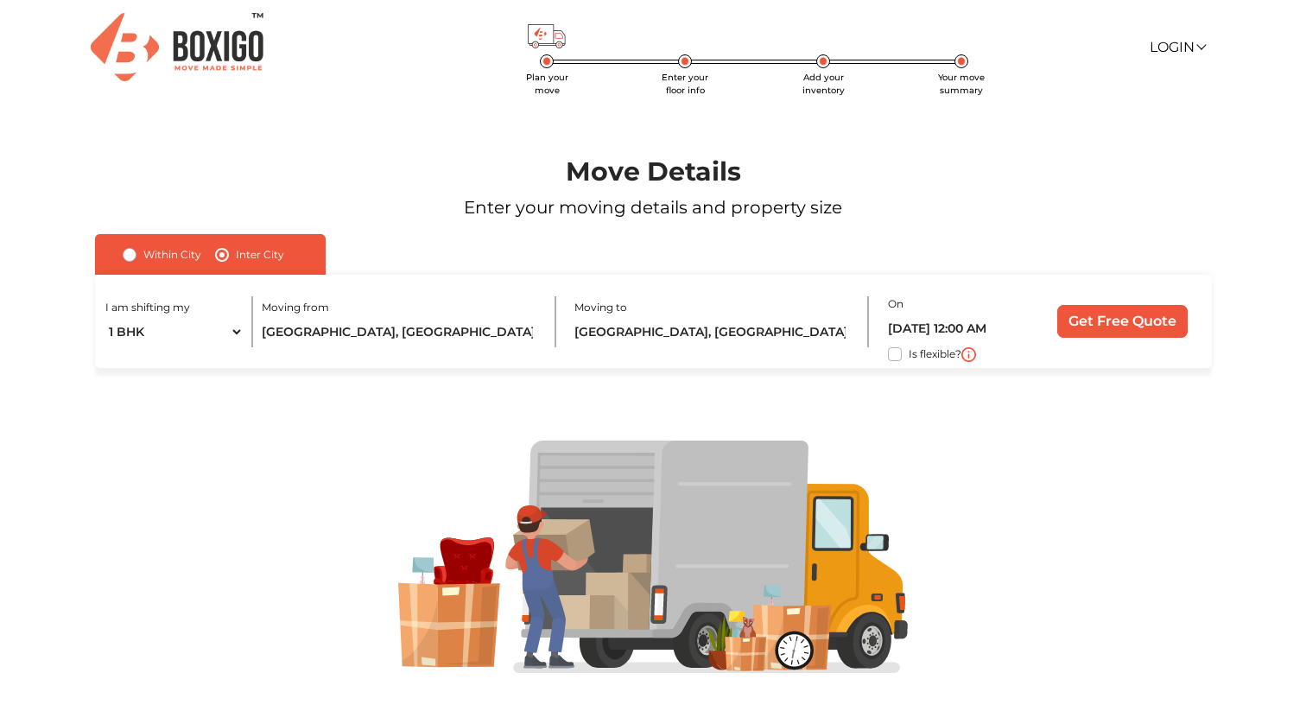
click at [868, 434] on div at bounding box center [652, 556] width 1227 height 377
click at [909, 354] on label "Is flexible?" at bounding box center [935, 353] width 53 height 18
click at [109, 354] on input "Is flexible?" at bounding box center [102, 352] width 14 height 17
checkbox input "true"
click at [1085, 323] on input "Get Free Quote" at bounding box center [1122, 321] width 130 height 33
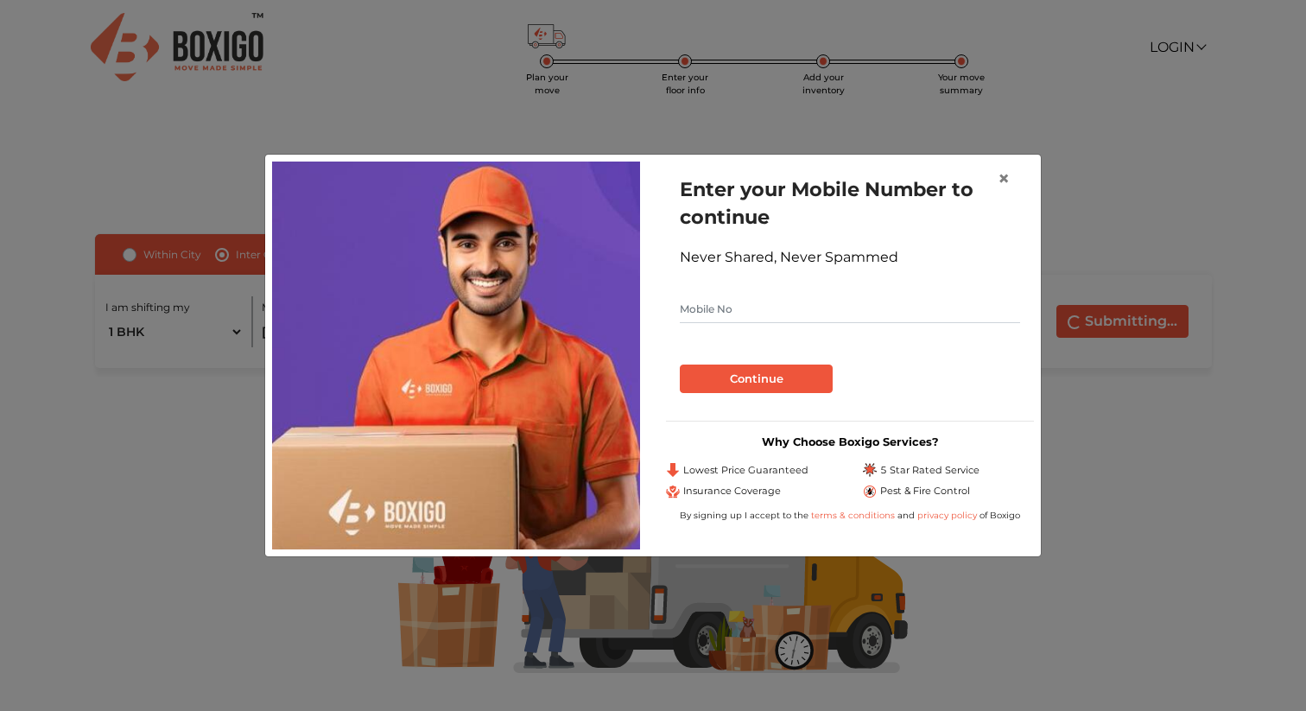
click at [731, 308] on input "text" at bounding box center [850, 309] width 340 height 28
type input "9557621234"
click at [745, 372] on button "Continue" at bounding box center [756, 379] width 153 height 29
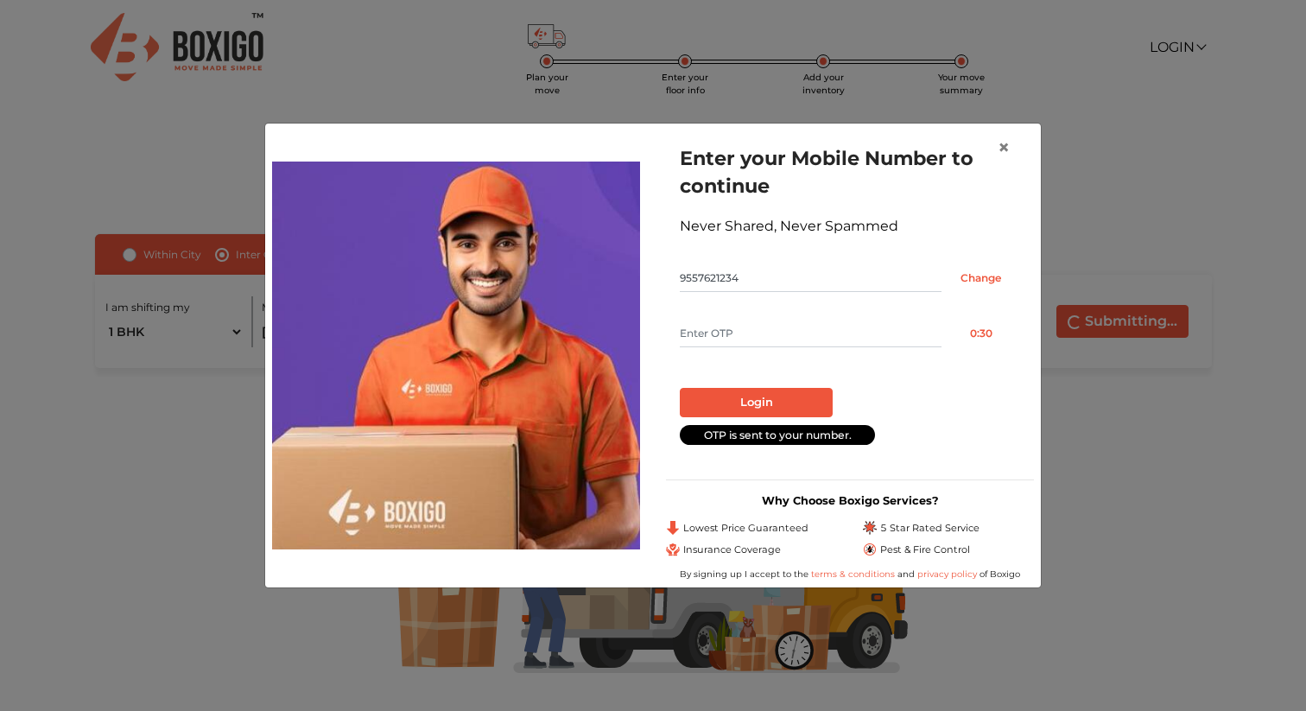
click at [751, 331] on input "text" at bounding box center [811, 334] width 262 height 28
type input "3774"
click at [749, 390] on button "Login" at bounding box center [756, 402] width 153 height 29
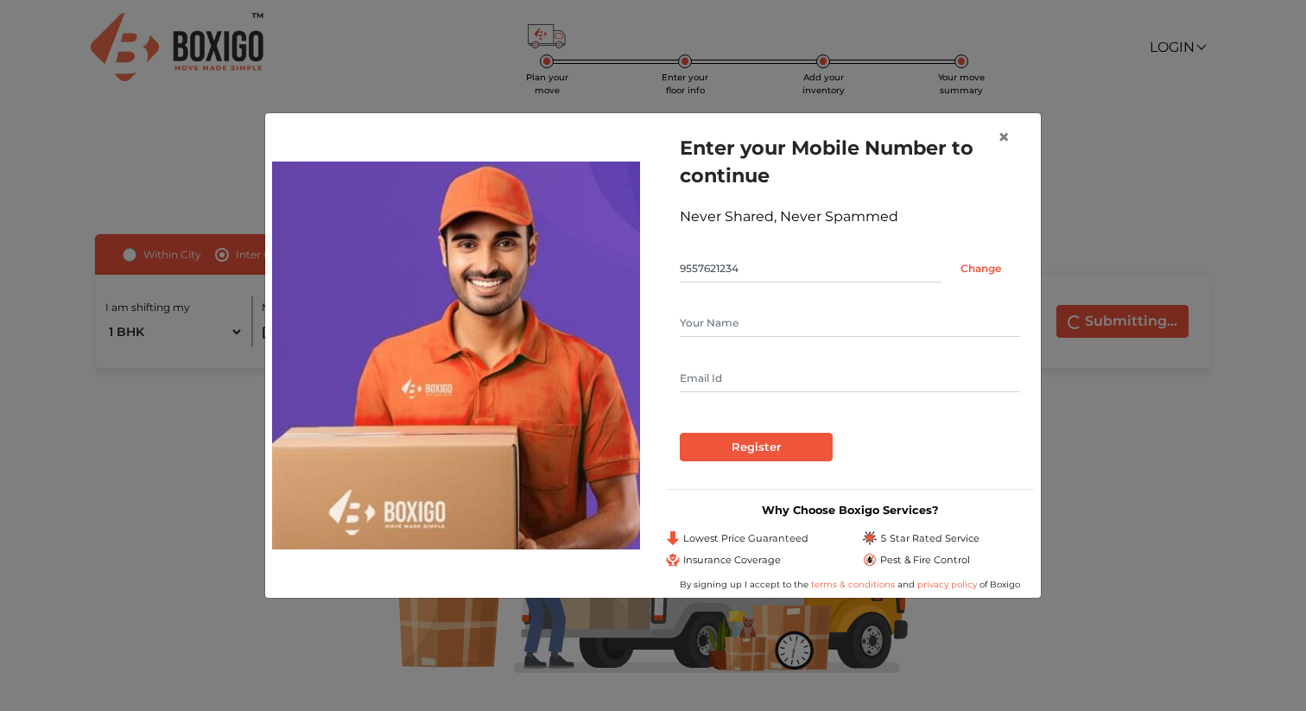
click at [743, 339] on div at bounding box center [850, 350] width 340 height 83
click at [743, 329] on input "text" at bounding box center [850, 323] width 340 height 28
type input "[PERSON_NAME]"
type input "[EMAIL_ADDRESS][DOMAIN_NAME]"
click at [789, 450] on input "Register" at bounding box center [756, 447] width 153 height 29
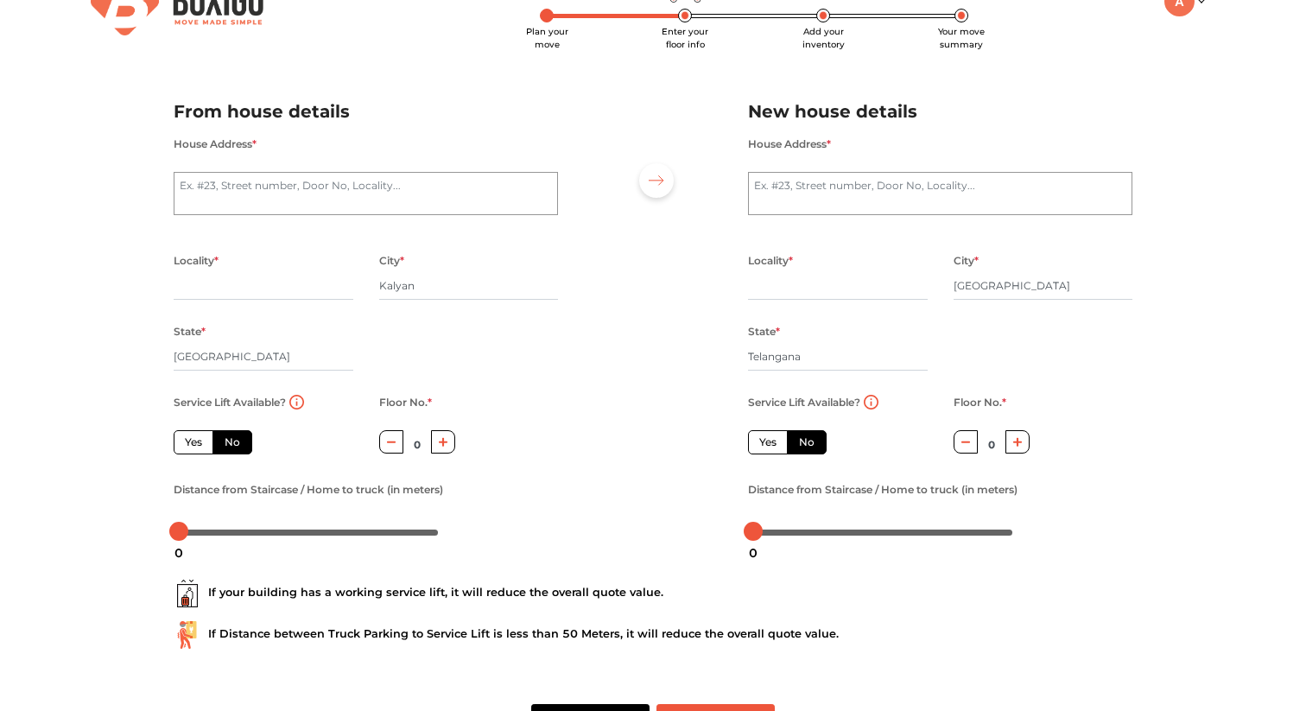
scroll to position [111, 0]
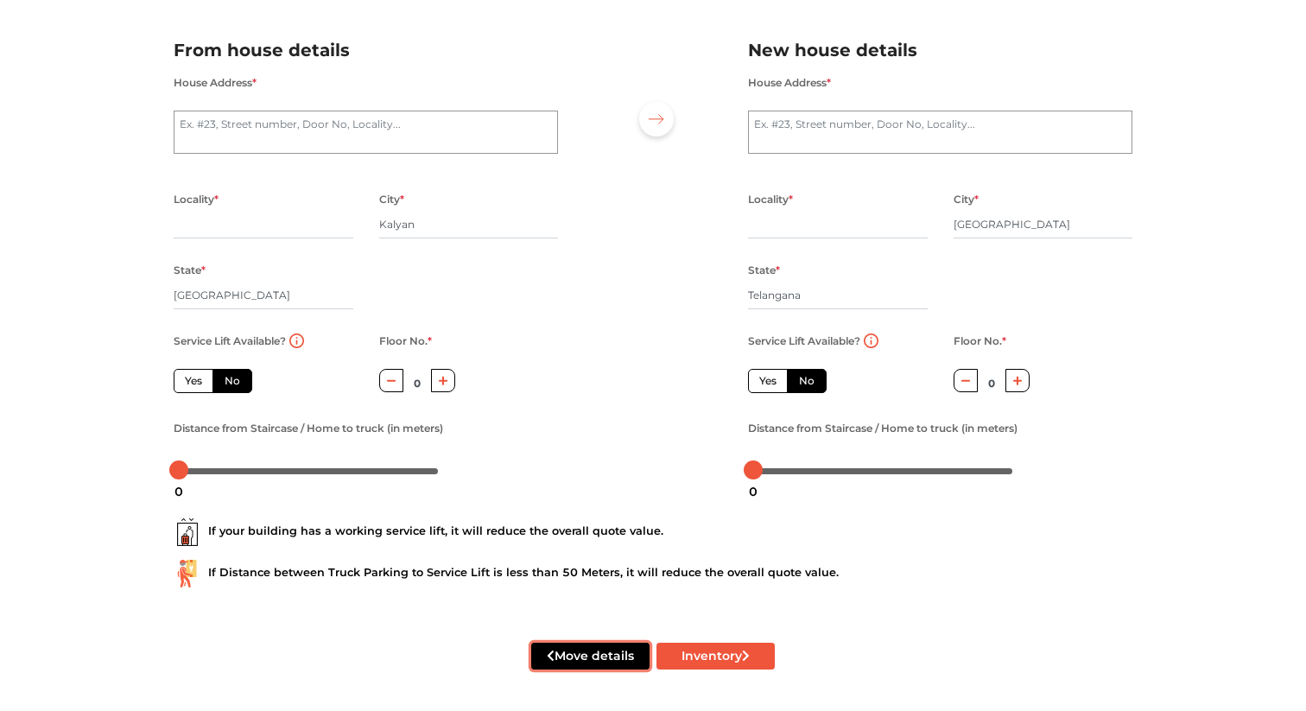
click at [618, 659] on button "Move details" at bounding box center [590, 656] width 118 height 27
radio input "true"
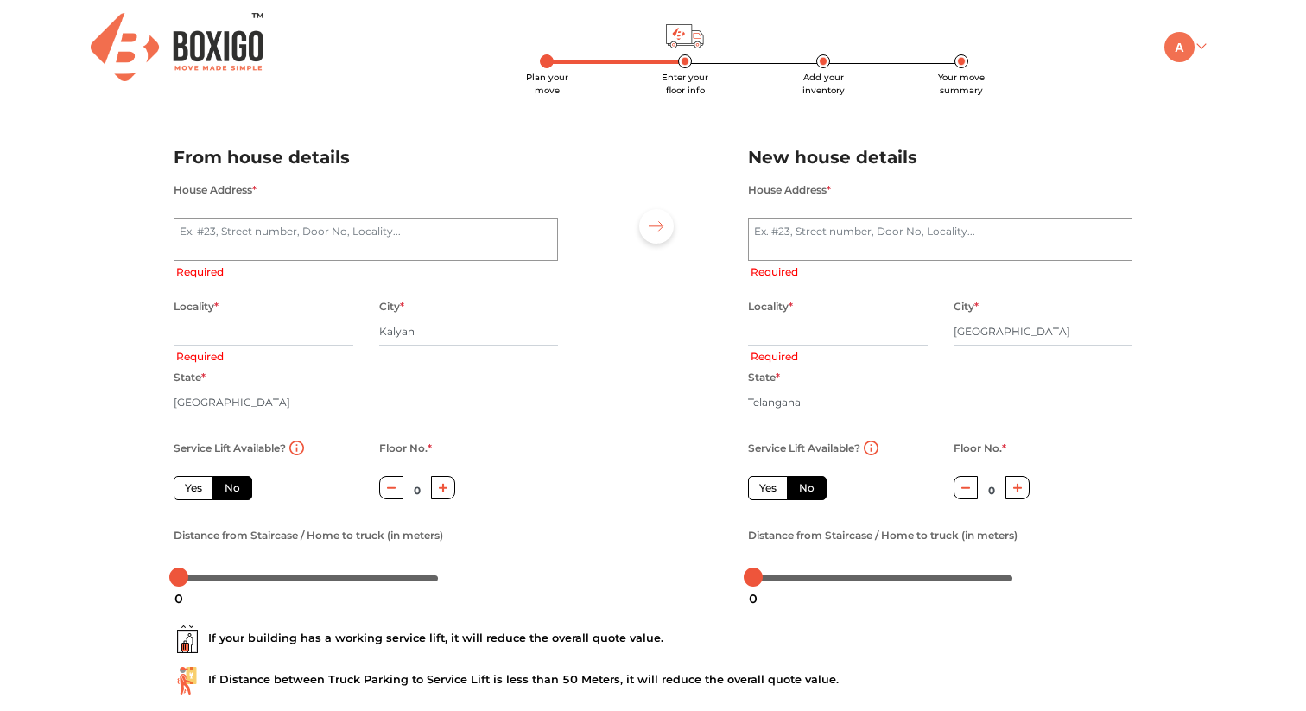
click at [1182, 45] on img at bounding box center [1179, 47] width 30 height 30
